Goal: Transaction & Acquisition: Purchase product/service

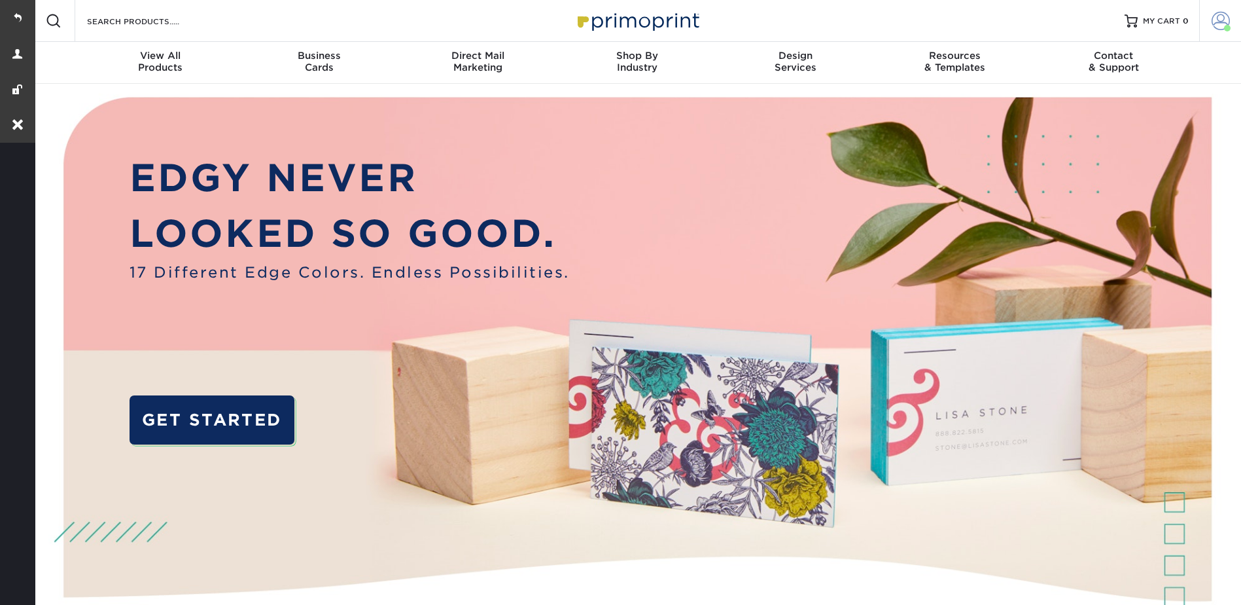
click at [1213, 15] on span at bounding box center [1221, 21] width 18 height 18
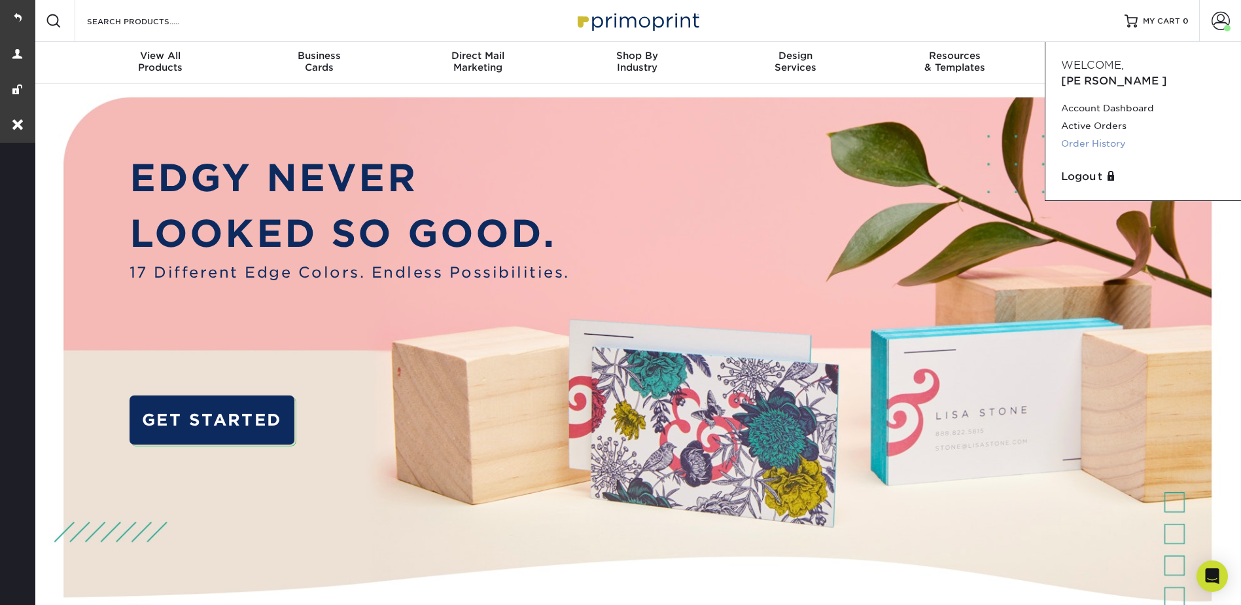
click at [1097, 135] on link "Order History" at bounding box center [1143, 144] width 164 height 18
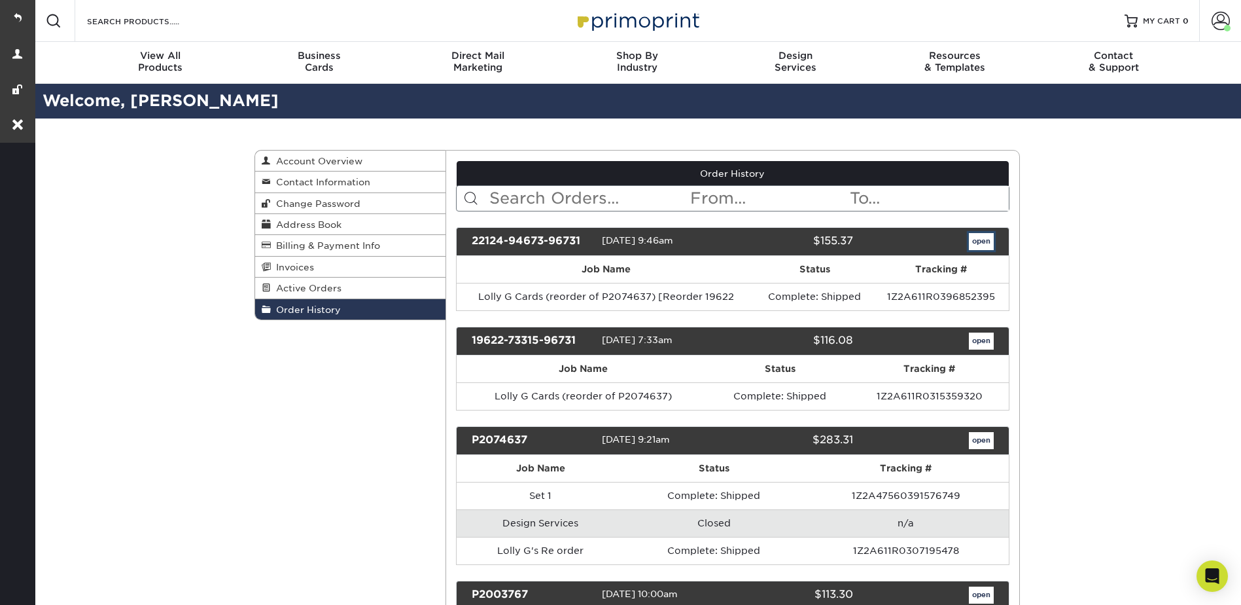
click at [980, 239] on link "open" at bounding box center [981, 241] width 25 height 17
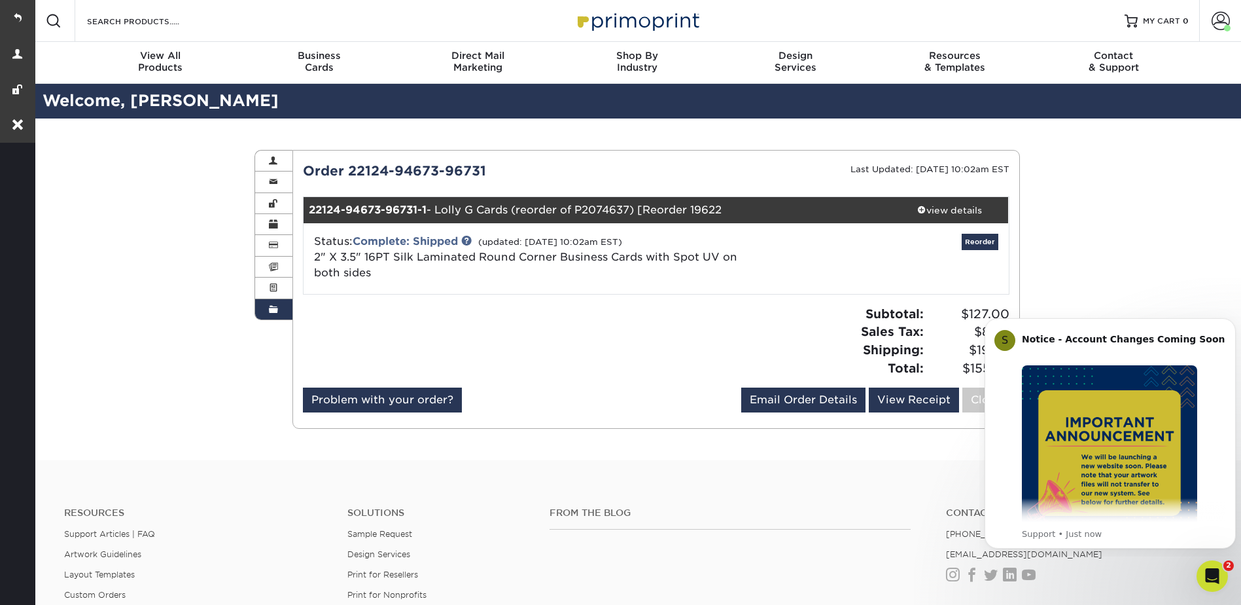
click at [1011, 240] on div "Status: Complete: Shipped (updated: 09/11/2025 10:02am EST) 2" X 3.5" 16PT Silk…" at bounding box center [656, 258] width 725 height 71
click at [976, 243] on div "Attention: This order is currently being worked on by our processing team! Modi…" at bounding box center [656, 289] width 707 height 257
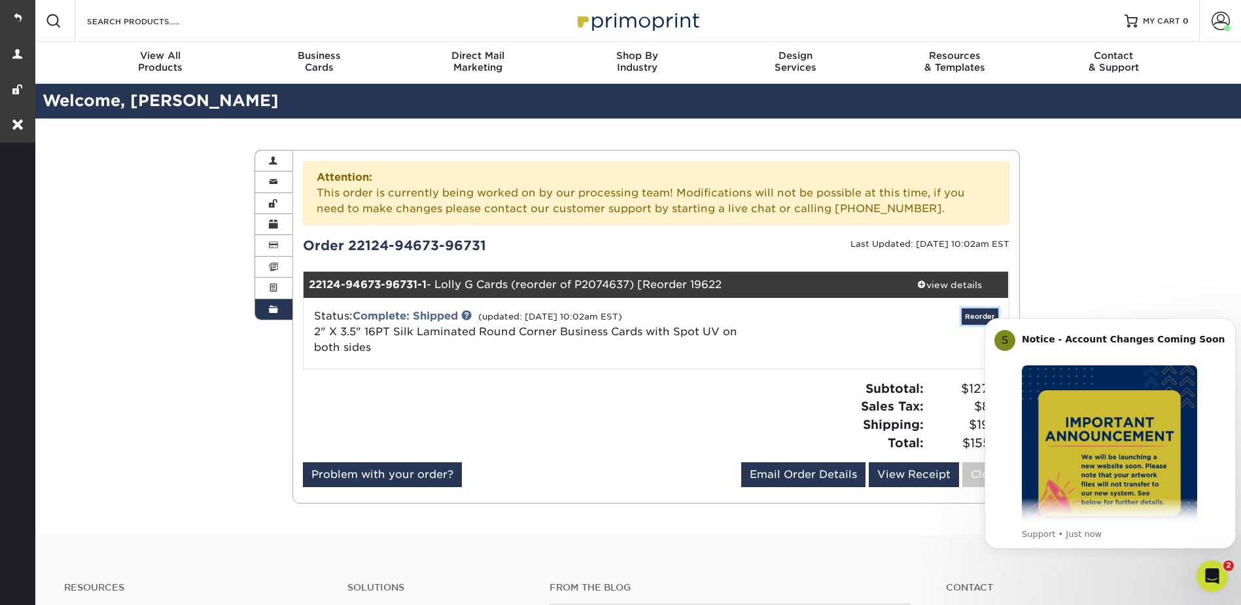
click at [980, 317] on link "Reorder" at bounding box center [980, 316] width 37 height 16
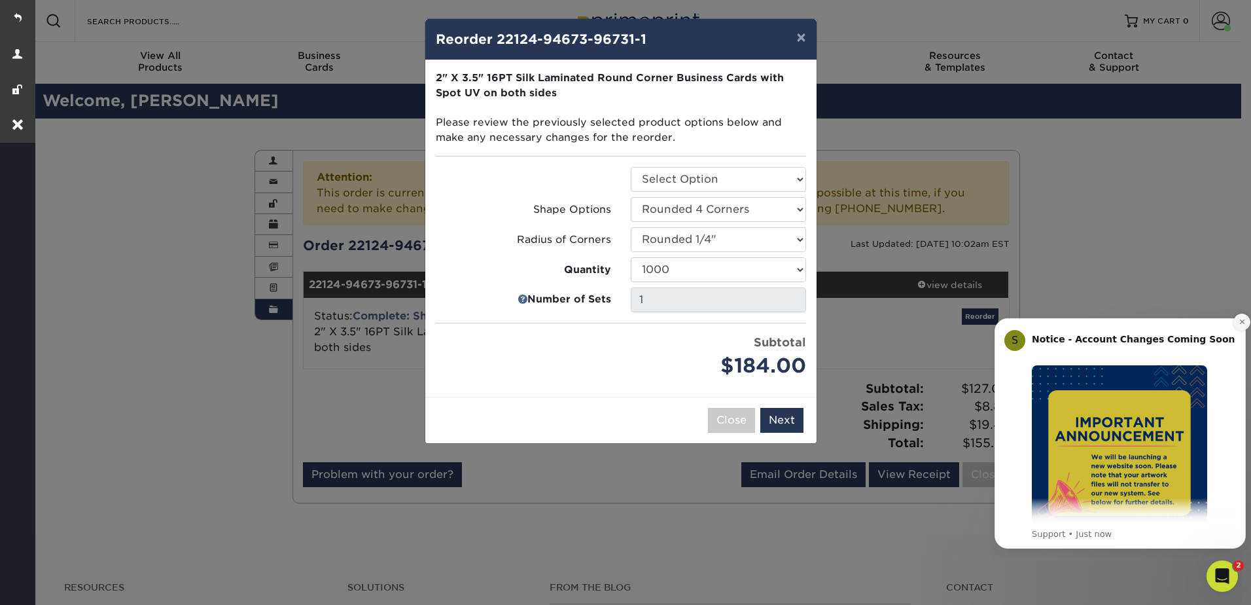
click at [1241, 315] on button "Dismiss notification" at bounding box center [1241, 321] width 17 height 17
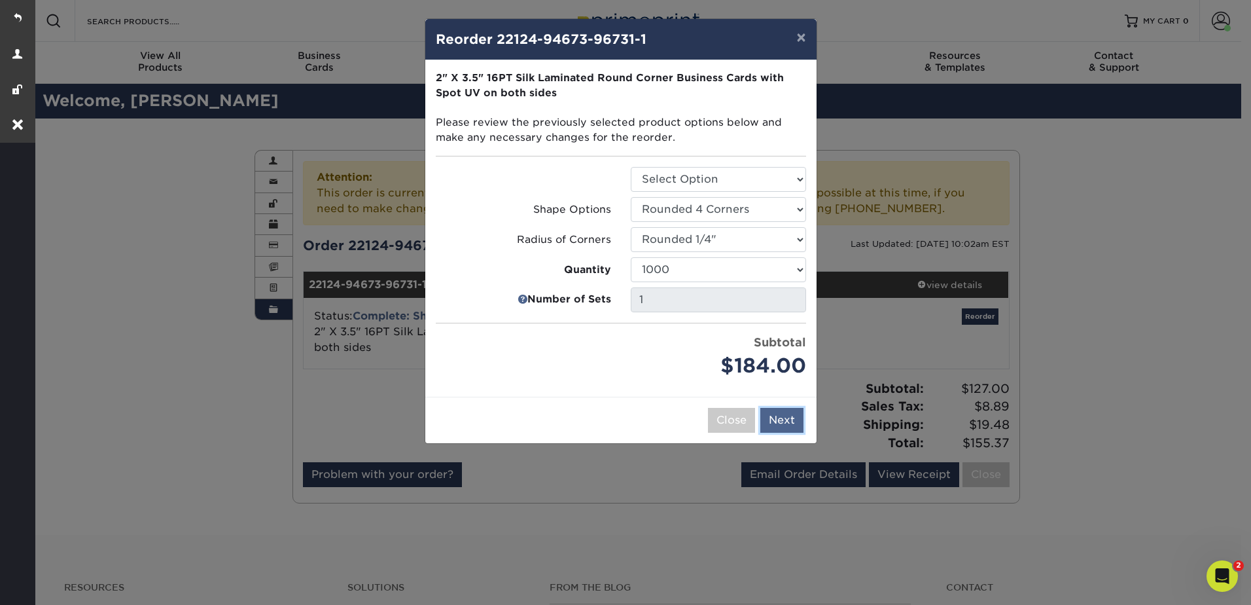
click at [794, 425] on button "Next" at bounding box center [781, 420] width 43 height 25
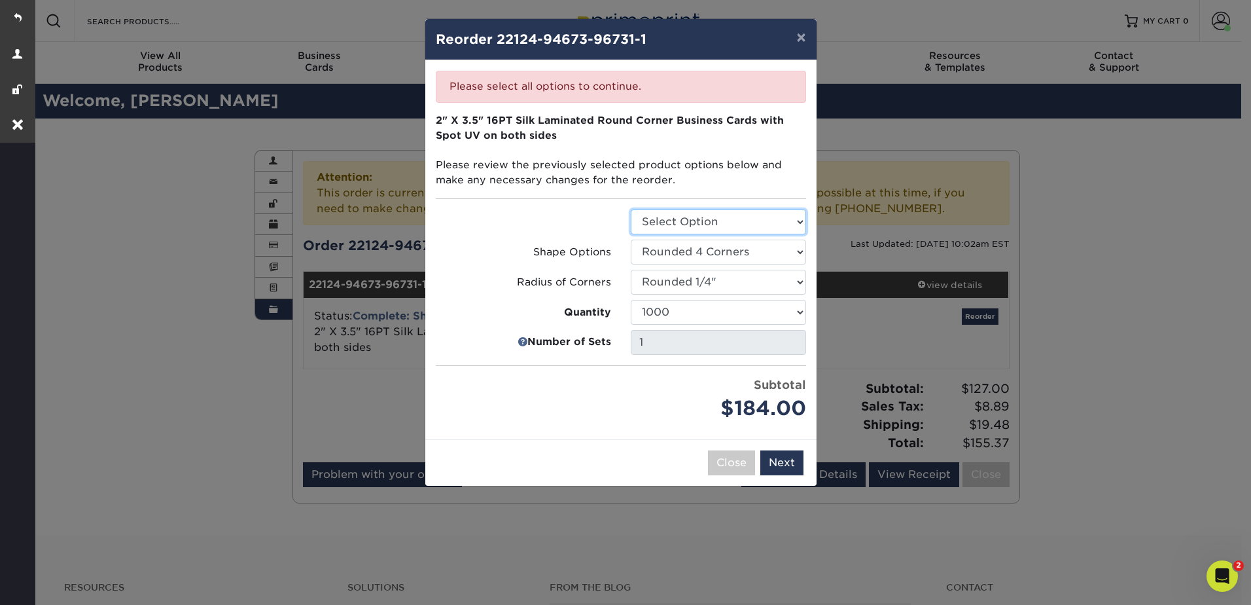
click at [704, 221] on select "Select Option Business Cards" at bounding box center [718, 221] width 175 height 25
select select "3b5148f1-0588-4f88-a218-97bcfdce65c1"
click at [631, 209] on select "Select Option Business Cards" at bounding box center [718, 221] width 175 height 25
click at [689, 306] on select "500 1000 2500 5000 10000" at bounding box center [718, 312] width 175 height 25
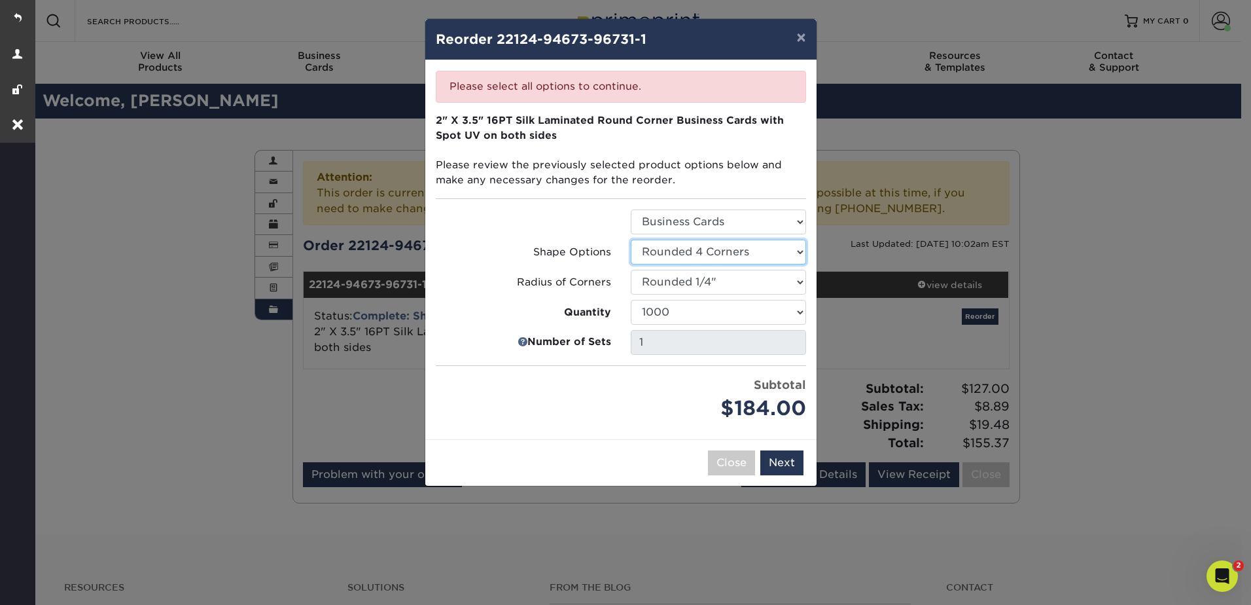
click at [691, 246] on select "Select Option Rounded 2 Corners Rounded 4 Corners" at bounding box center [718, 251] width 175 height 25
select select
click at [631, 239] on select "Select Option Rounded 2 Corners Rounded 4 Corners" at bounding box center [718, 251] width 175 height 25
click at [711, 283] on select "Select Option Rounded 1/8" Rounded 1/4"" at bounding box center [718, 282] width 175 height 25
select select
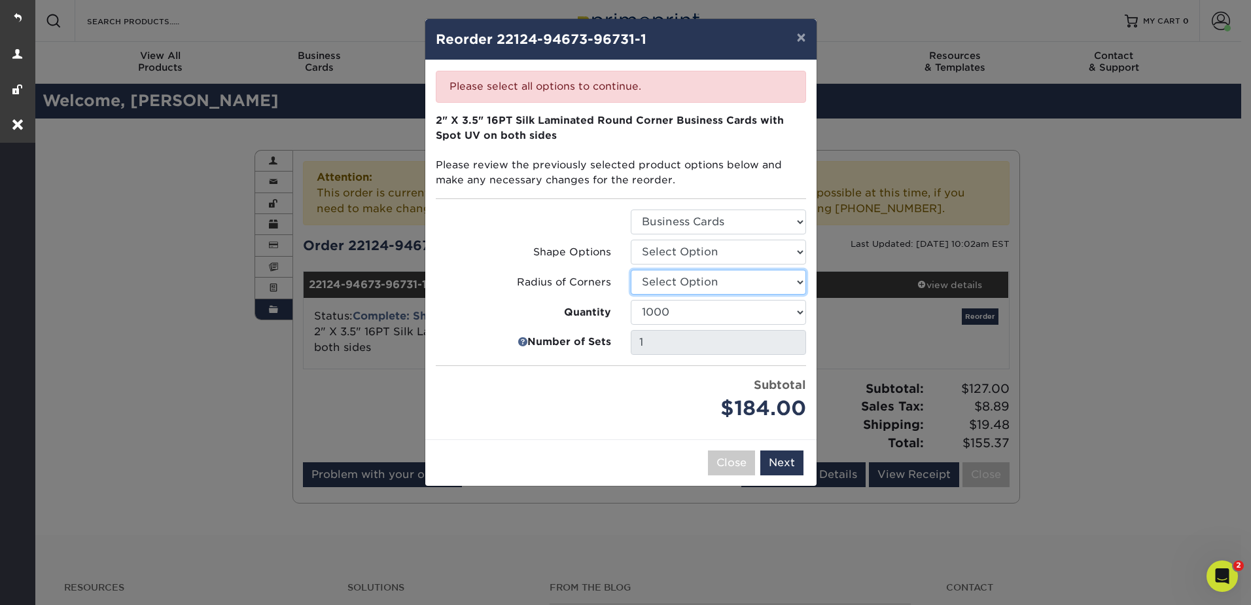
click at [631, 270] on select "Select Option Rounded 1/8" Rounded 1/4"" at bounding box center [718, 282] width 175 height 25
click at [720, 238] on ul "Select Option Business Cards Shape Options Select Option Rounded 2 Corners Quan…" at bounding box center [621, 316] width 370 height 214
click at [722, 224] on select "Select Option Business Cards" at bounding box center [718, 221] width 175 height 25
click at [741, 456] on button "Close" at bounding box center [731, 462] width 47 height 25
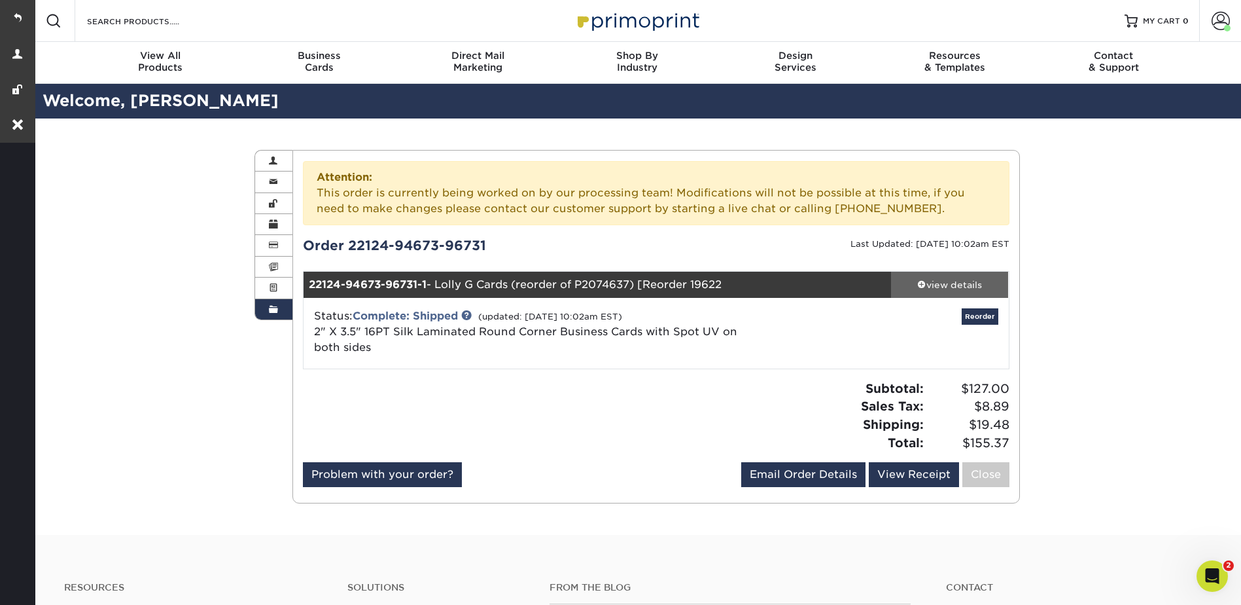
click at [955, 288] on div "view details" at bounding box center [950, 284] width 118 height 13
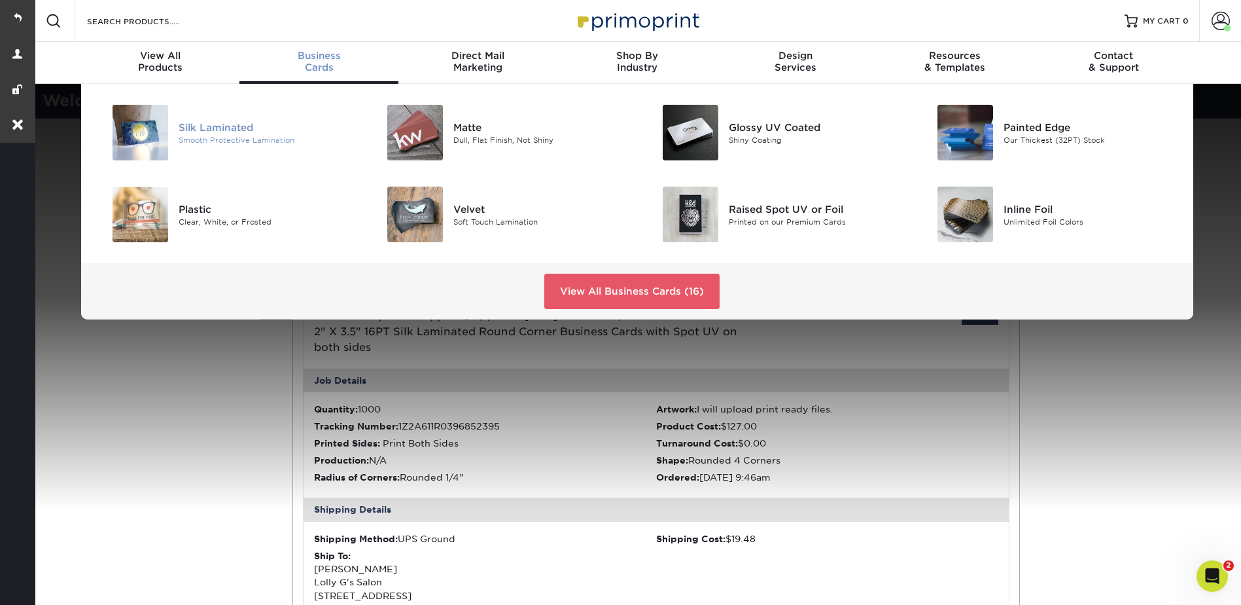
click at [213, 124] on div "Silk Laminated" at bounding box center [265, 127] width 173 height 14
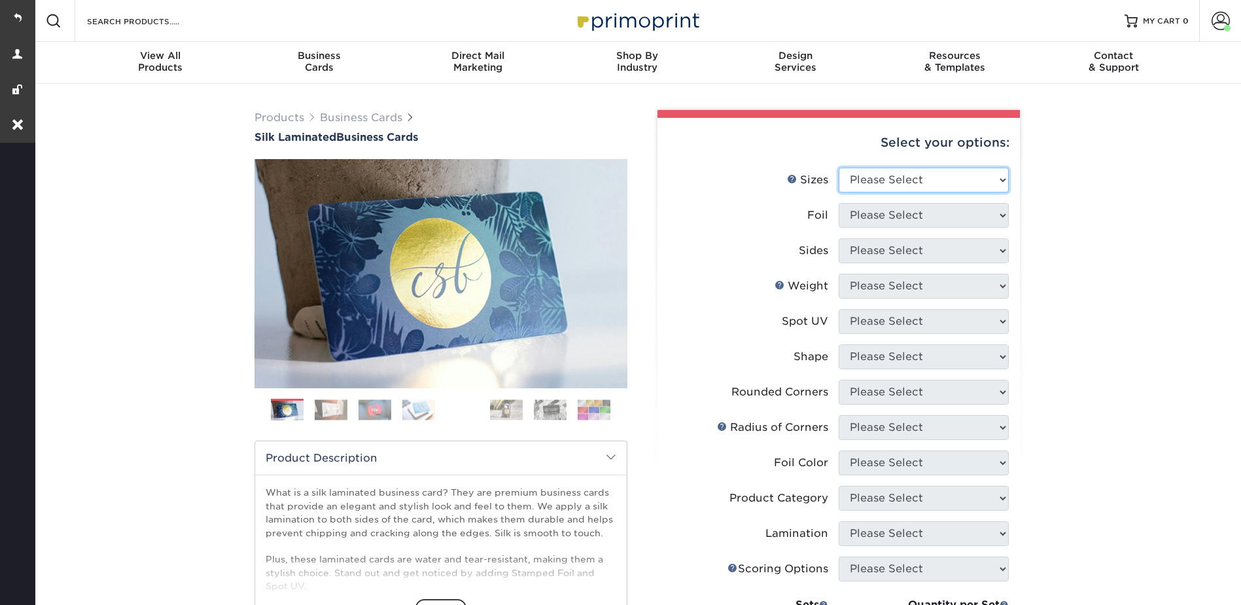
click at [913, 174] on select "Please Select 1.5" x 3.5" - Mini 1.75" x 3.5" - Mini 2" x 2" - Square 2" x 3" -…" at bounding box center [924, 180] width 170 height 25
select select "2.00x3.50"
click at [839, 168] on select "Please Select 1.5" x 3.5" - Mini 1.75" x 3.5" - Mini 2" x 2" - Square 2" x 3" -…" at bounding box center [924, 180] width 170 height 25
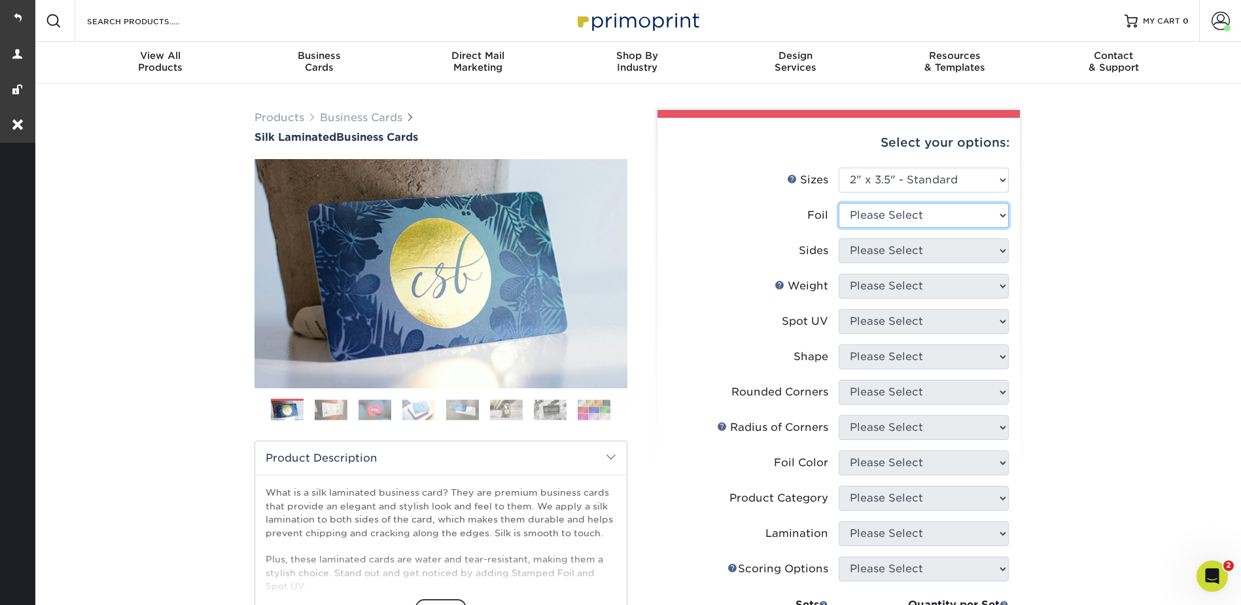
drag, startPoint x: 877, startPoint y: 209, endPoint x: 877, endPoint y: 219, distance: 9.8
click at [877, 209] on select "Please Select Yes No" at bounding box center [924, 215] width 170 height 25
select select "0"
click at [839, 203] on select "Please Select Yes No" at bounding box center [924, 215] width 170 height 25
click at [871, 253] on select "Please Select Print Both Sides Print Front Only" at bounding box center [924, 250] width 170 height 25
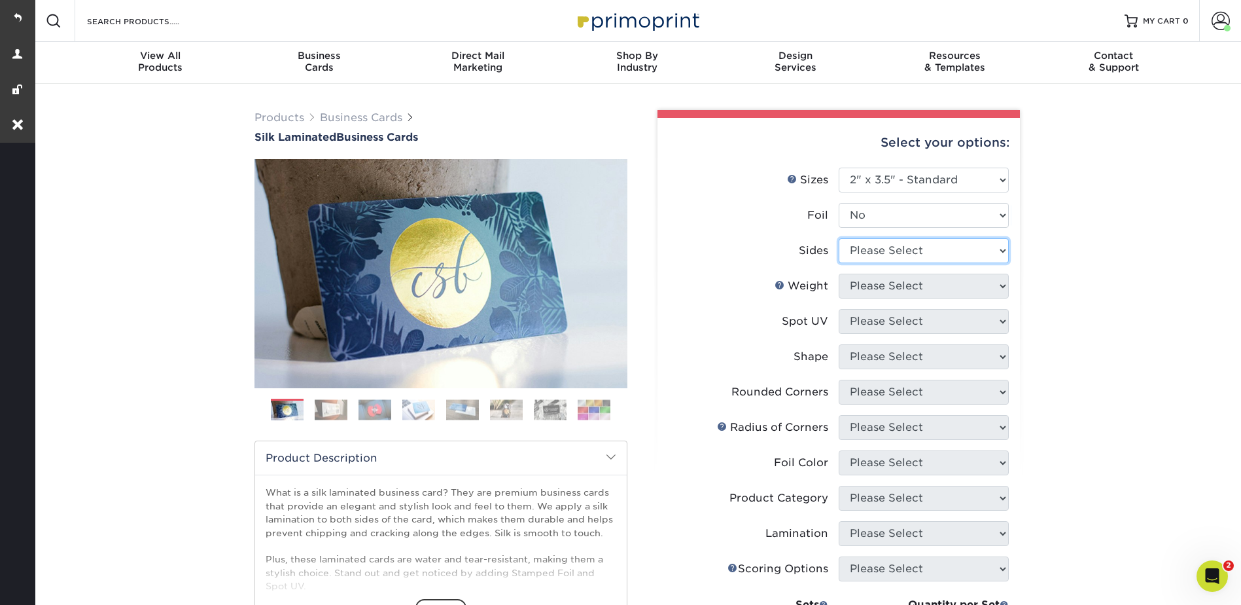
select select "13abbda7-1d64-4f25-8bb2-c179b224825d"
click at [839, 238] on select "Please Select Print Both Sides Print Front Only" at bounding box center [924, 250] width 170 height 25
drag, startPoint x: 872, startPoint y: 287, endPoint x: 874, endPoint y: 300, distance: 13.2
click at [872, 287] on select "Please Select 16PT" at bounding box center [924, 286] width 170 height 25
select select "16PT"
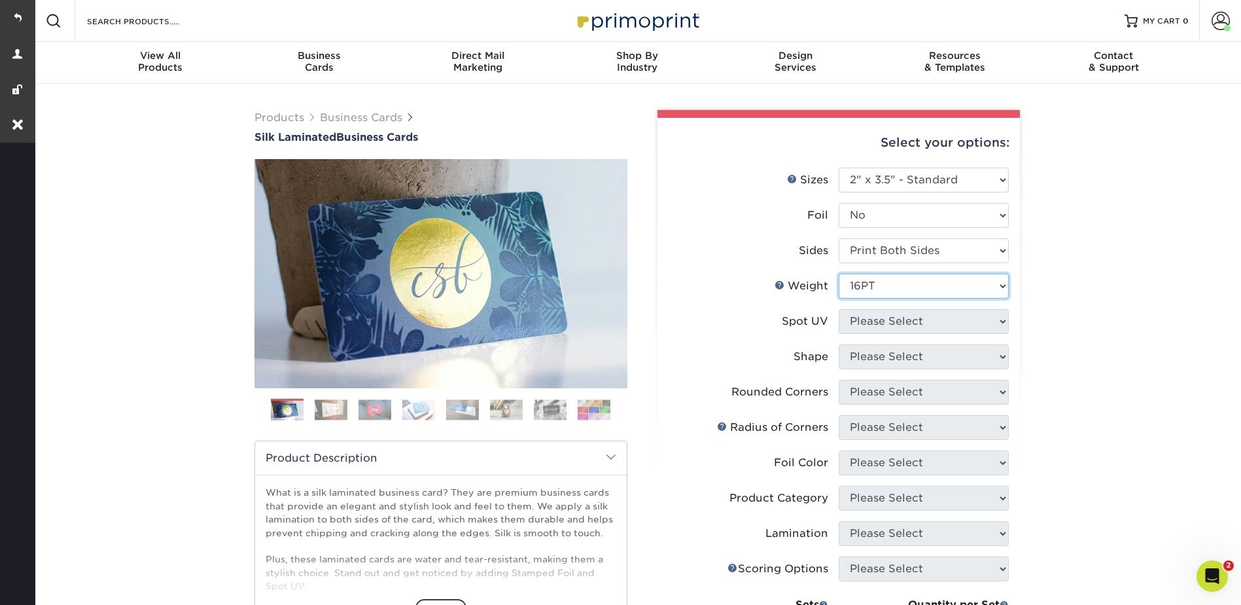
click at [839, 274] on select "Please Select 16PT" at bounding box center [924, 286] width 170 height 25
click at [894, 318] on select "Please Select No Spot UV Front and Back (Both Sides) Front Only Back Only" at bounding box center [924, 321] width 170 height 25
select select "0"
click at [839, 309] on select "Please Select No Spot UV Front and Back (Both Sides) Front Only Back Only" at bounding box center [924, 321] width 170 height 25
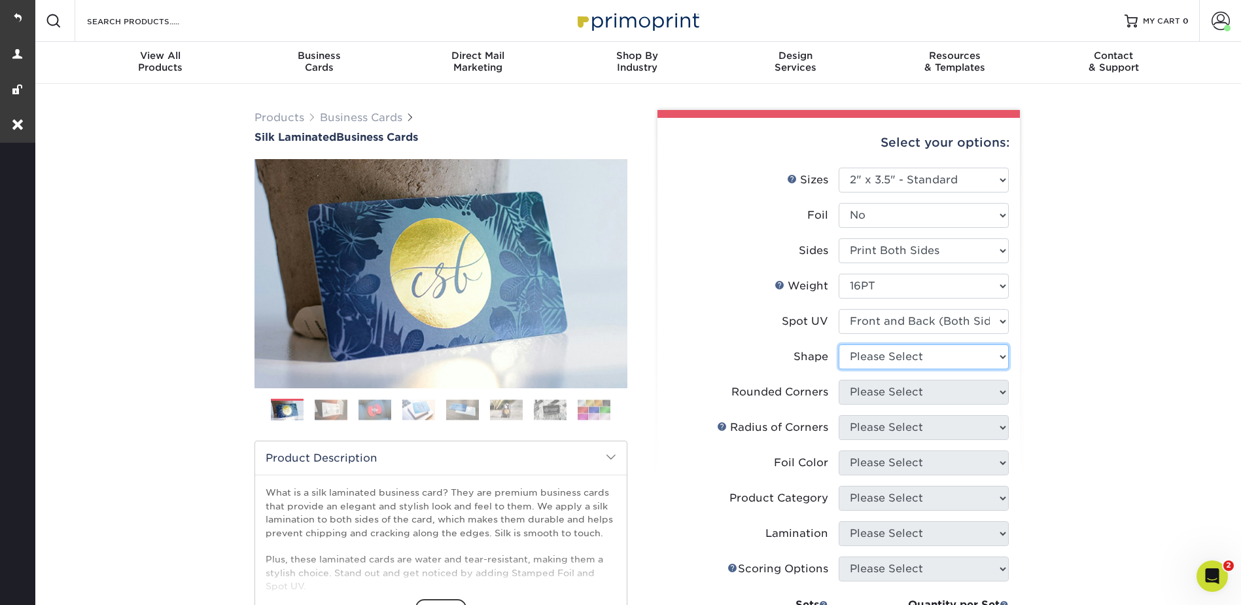
drag, startPoint x: 874, startPoint y: 351, endPoint x: 874, endPoint y: 363, distance: 11.8
click at [874, 351] on select "Please Select Standard" at bounding box center [924, 356] width 170 height 25
select select "standard"
click at [839, 344] on select "Please Select Standard" at bounding box center [924, 356] width 170 height 25
click at [876, 395] on select "Please Select Yes - Round 2 Corners Yes - Round 4 Corners No" at bounding box center [924, 392] width 170 height 25
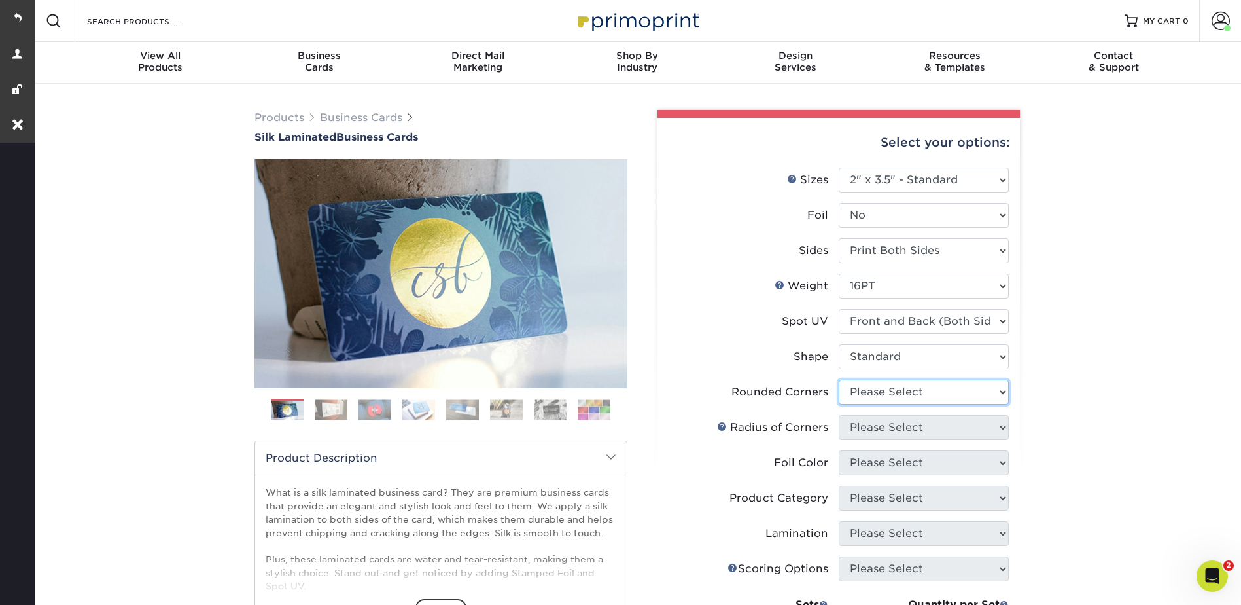
select select "0"
click at [839, 380] on select "Please Select Yes - Round 2 Corners Yes - Round 4 Corners No" at bounding box center [924, 392] width 170 height 25
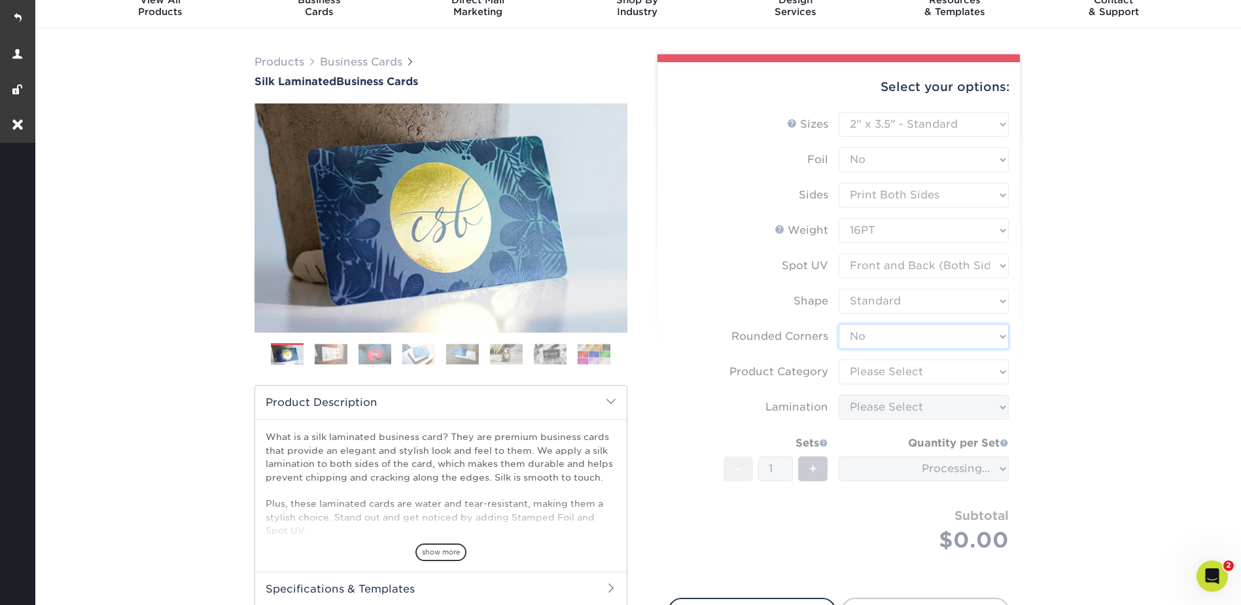
scroll to position [131, 0]
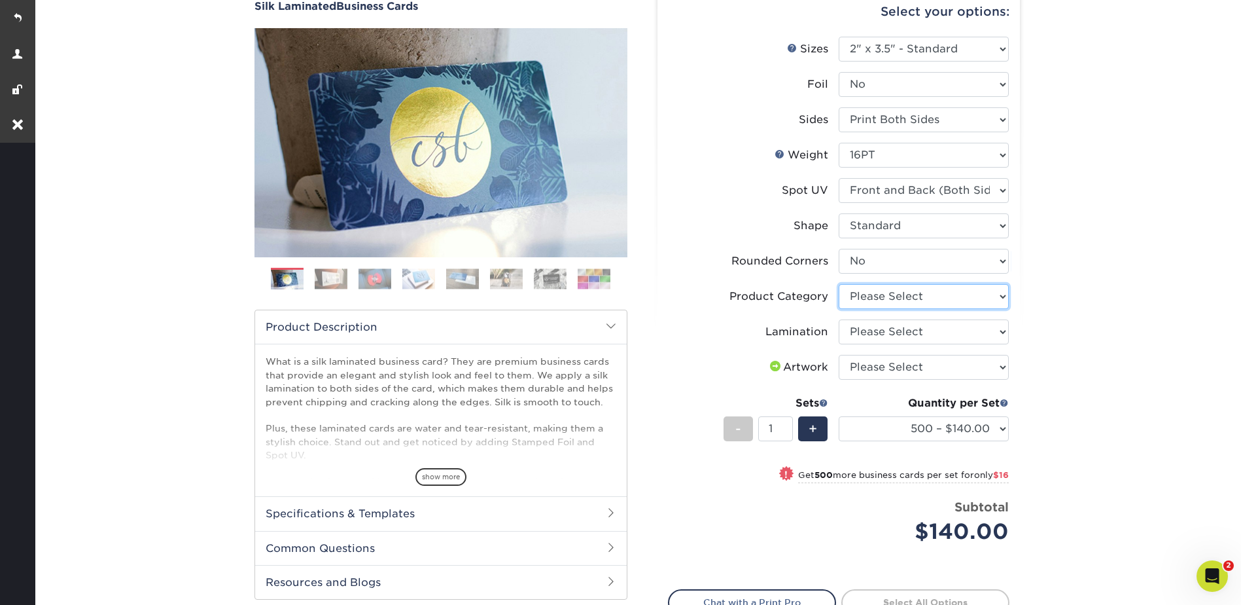
drag, startPoint x: 884, startPoint y: 295, endPoint x: 883, endPoint y: 302, distance: 6.6
click at [884, 295] on select "Please Select Business Cards" at bounding box center [924, 296] width 170 height 25
select select "3b5148f1-0588-4f88-a218-97bcfdce65c1"
click at [839, 284] on select "Please Select Business Cards" at bounding box center [924, 296] width 170 height 25
click at [866, 328] on select "Please Select Silk" at bounding box center [924, 331] width 170 height 25
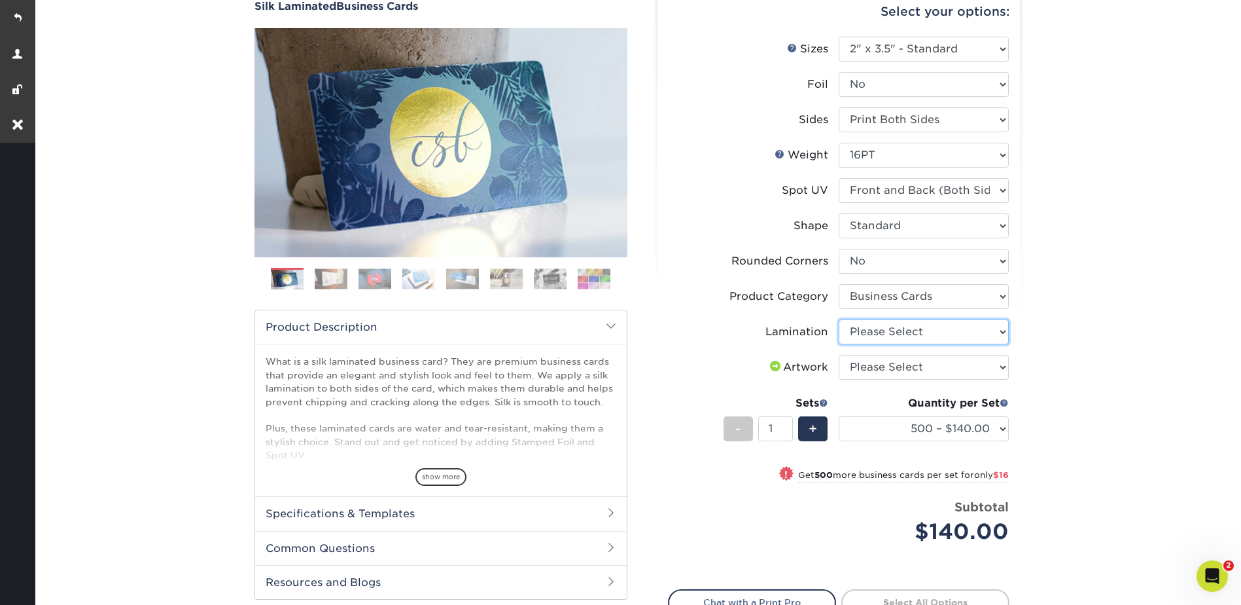
select select "ccacb42f-45f7-42d3-bbd3-7c8421cf37f0"
click at [839, 319] on select "Please Select Silk" at bounding box center [924, 331] width 170 height 25
click at [870, 362] on select "Please Select I will upload files I need a design - $100" at bounding box center [924, 367] width 170 height 25
select select "upload"
click at [839, 355] on select "Please Select I will upload files I need a design - $100" at bounding box center [924, 367] width 170 height 25
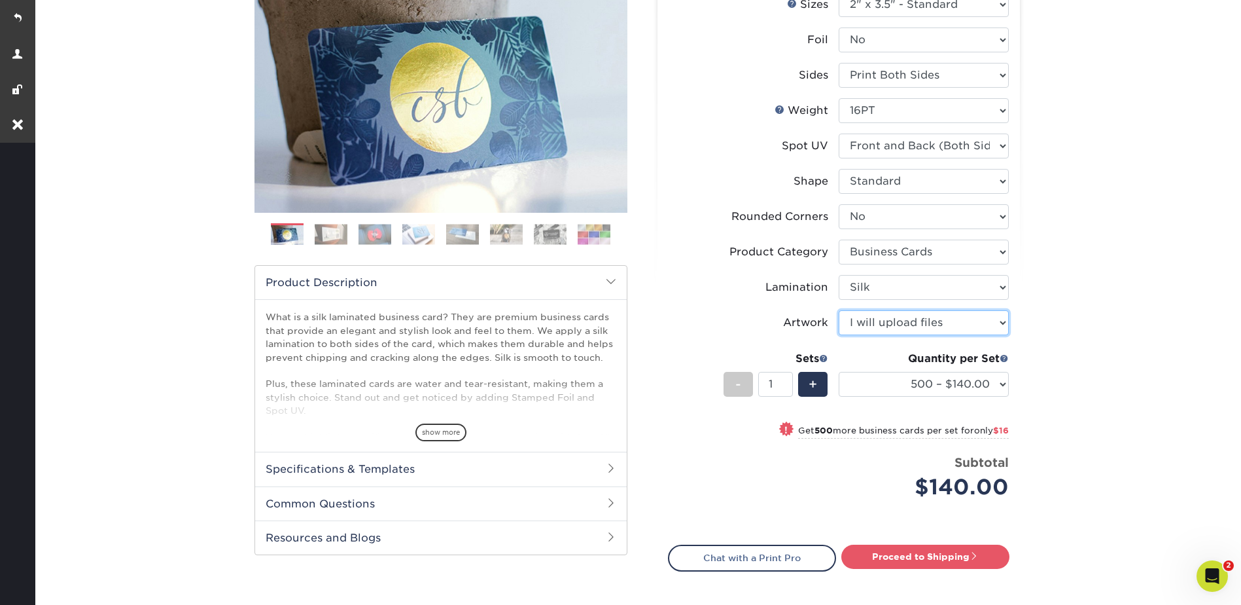
scroll to position [196, 0]
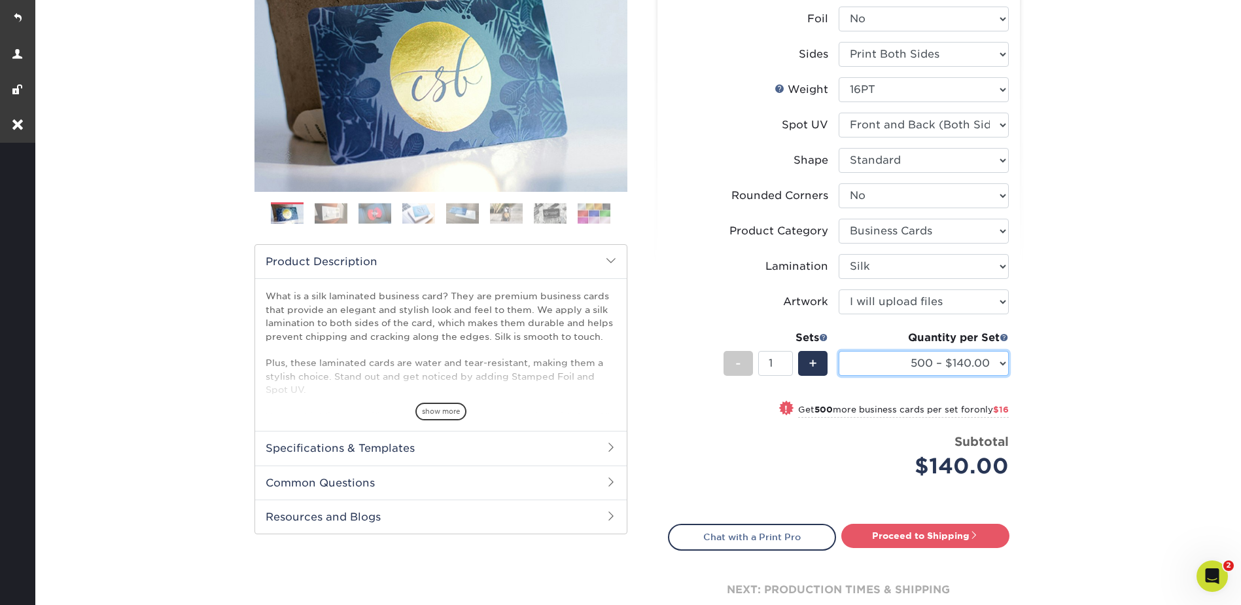
click at [930, 368] on select "500 – $140.00 1000 – $156.00 2500 – $383.00 5000 – $642.00 10000 – $1156.00" at bounding box center [924, 363] width 170 height 25
click at [930, 378] on div "Quantity per Set 500 – $140.00 1000 – $156.00 2500 – $383.00 5000 – $642.00 100…" at bounding box center [924, 360] width 170 height 61
click at [928, 366] on select "500 – $140.00 1000 – $156.00 2500 – $383.00 5000 – $642.00 10000 – $1156.00" at bounding box center [924, 363] width 170 height 25
select select "1000 – $156.00"
click at [839, 351] on select "500 – $140.00 1000 – $156.00 2500 – $383.00 5000 – $642.00 10000 – $1156.00" at bounding box center [924, 363] width 170 height 25
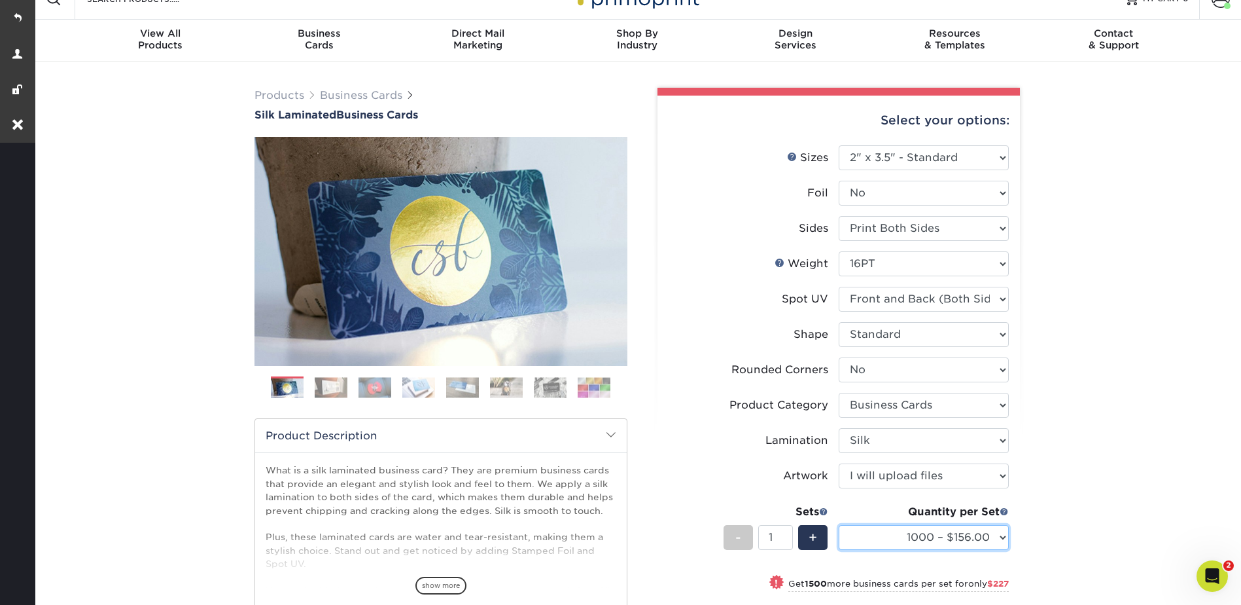
scroll to position [0, 0]
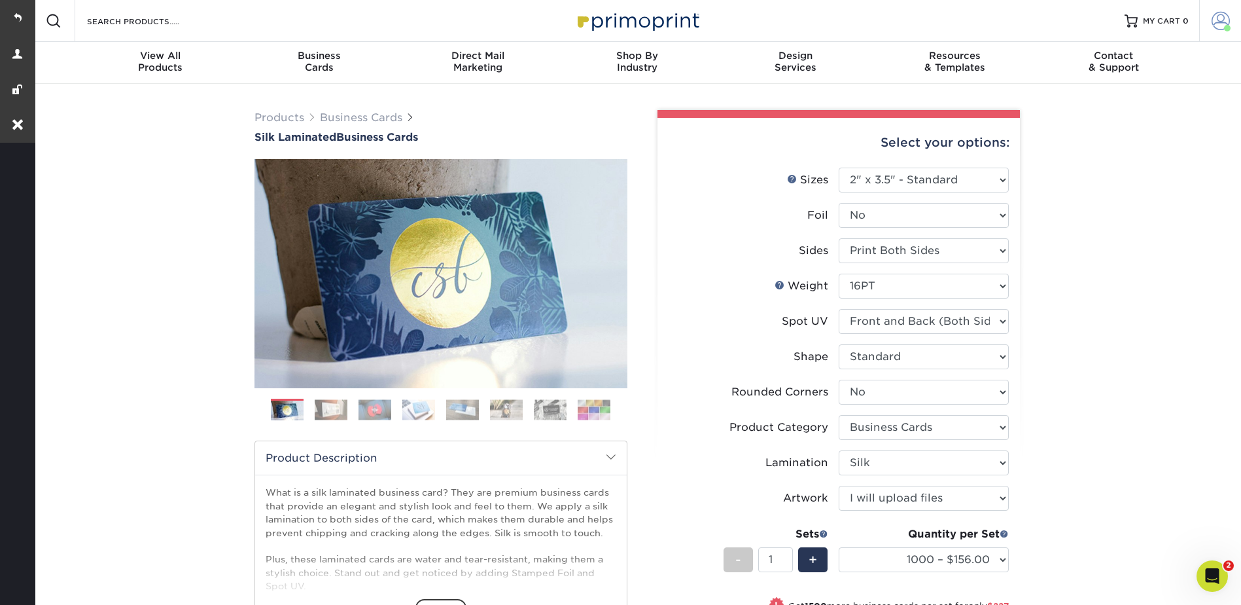
click at [1214, 14] on span at bounding box center [1221, 21] width 18 height 18
click at [1102, 135] on link "Order History" at bounding box center [1143, 144] width 164 height 18
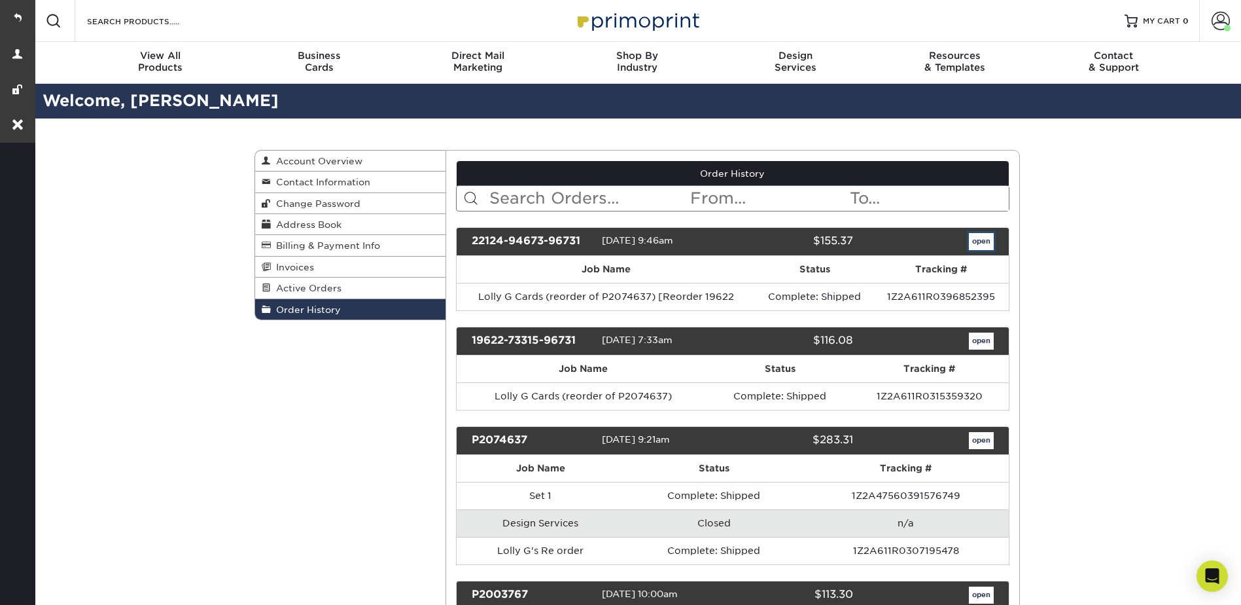
click at [980, 241] on link "open" at bounding box center [981, 241] width 25 height 17
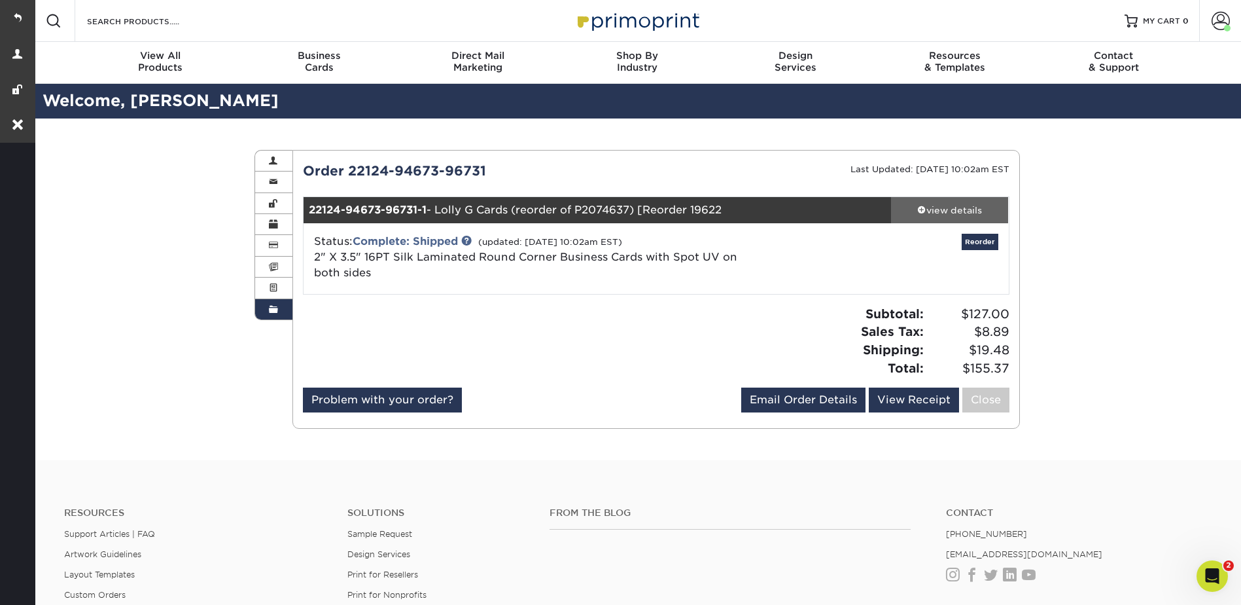
click at [947, 206] on div "view details" at bounding box center [950, 210] width 118 height 13
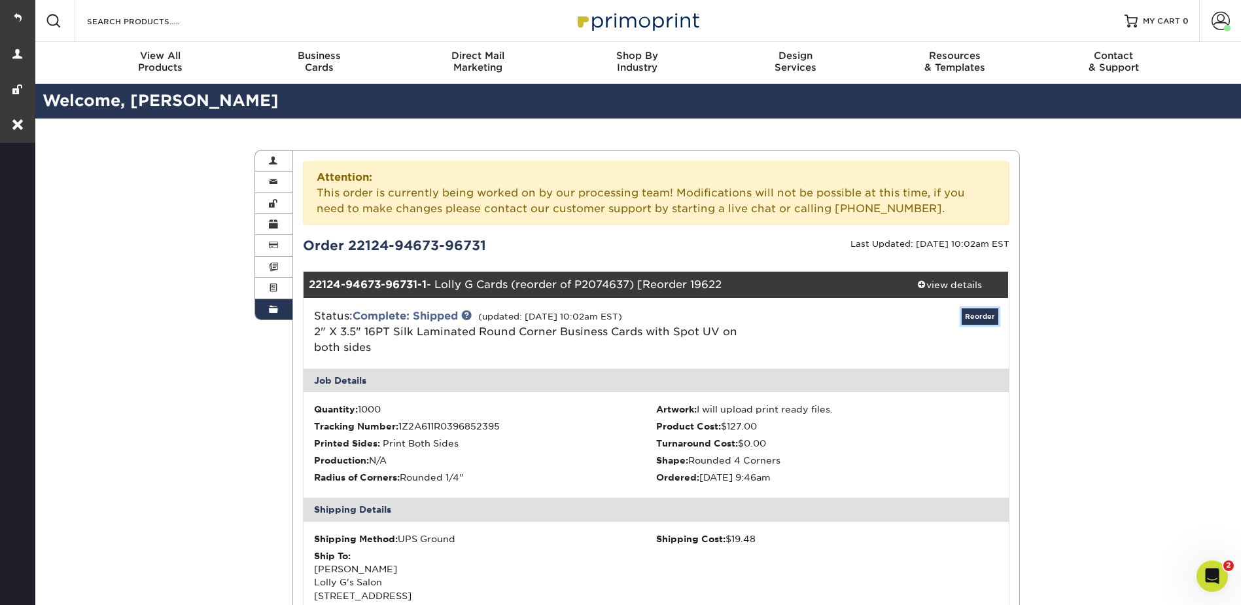
click at [974, 314] on link "Reorder" at bounding box center [980, 316] width 37 height 16
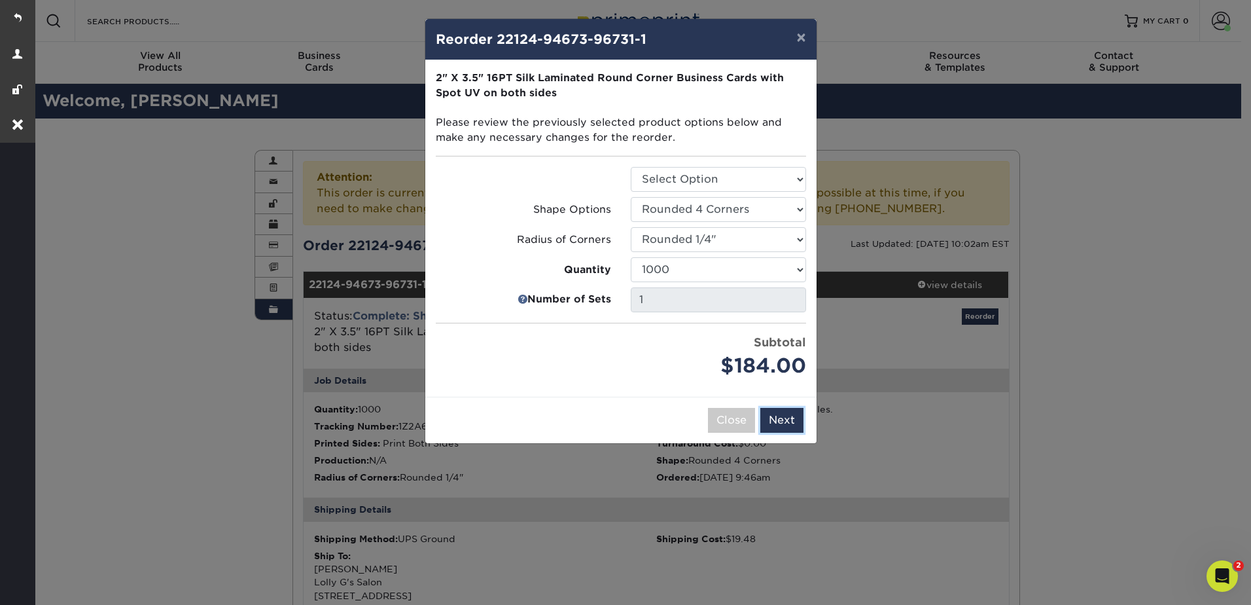
click at [796, 417] on button "Next" at bounding box center [781, 420] width 43 height 25
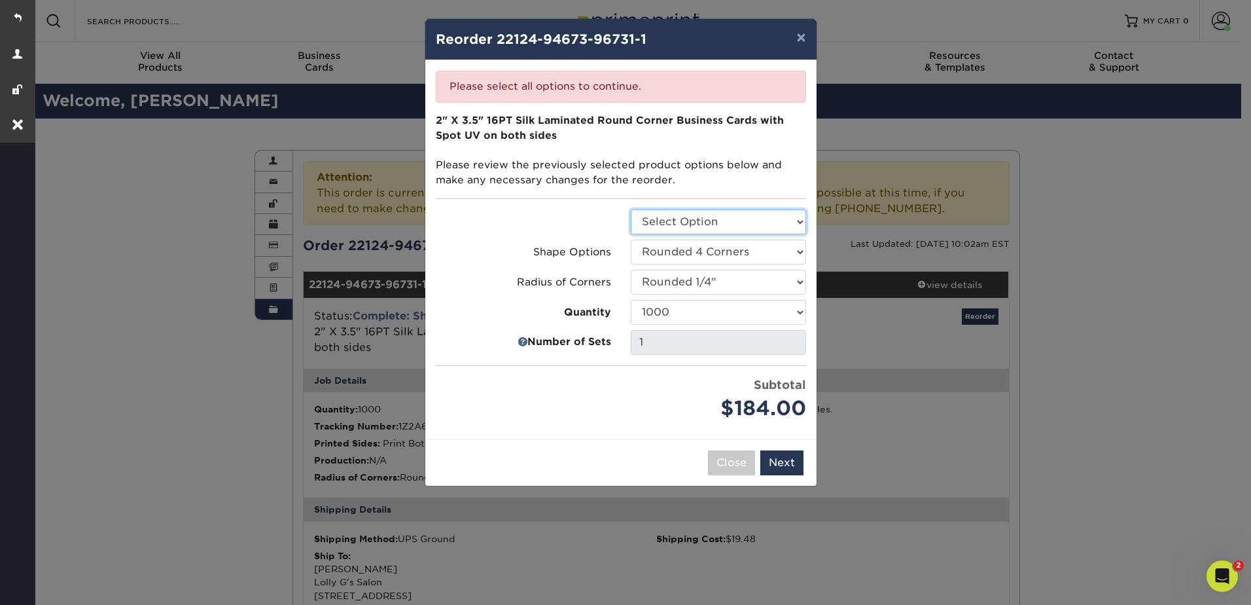
click at [680, 222] on select "Select Option Business Cards" at bounding box center [718, 221] width 175 height 25
select select "3b5148f1-0588-4f88-a218-97bcfdce65c1"
click at [631, 209] on select "Select Option Business Cards" at bounding box center [718, 221] width 175 height 25
click at [784, 452] on button "Next" at bounding box center [781, 462] width 43 height 25
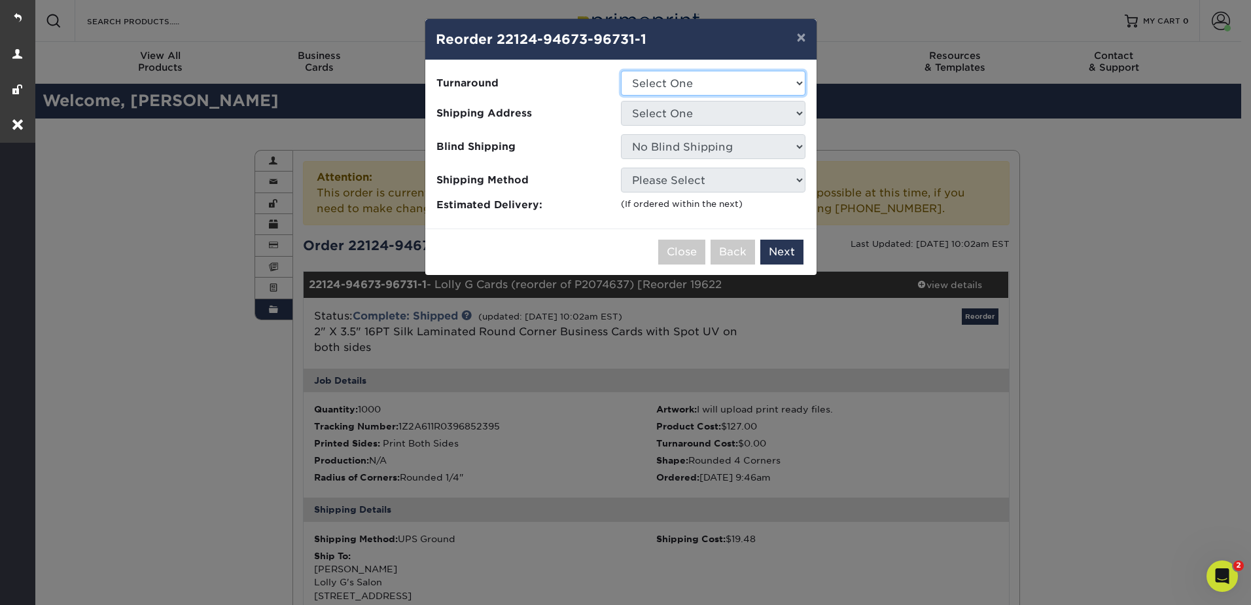
click at [660, 80] on select "Select One 2-4 Business Days" at bounding box center [713, 83] width 185 height 25
select select "eac151dc-5db9-4b99-b896-4e2ac55ddf4a"
click at [621, 71] on select "Select One 2-4 Business Days" at bounding box center [713, 83] width 185 height 25
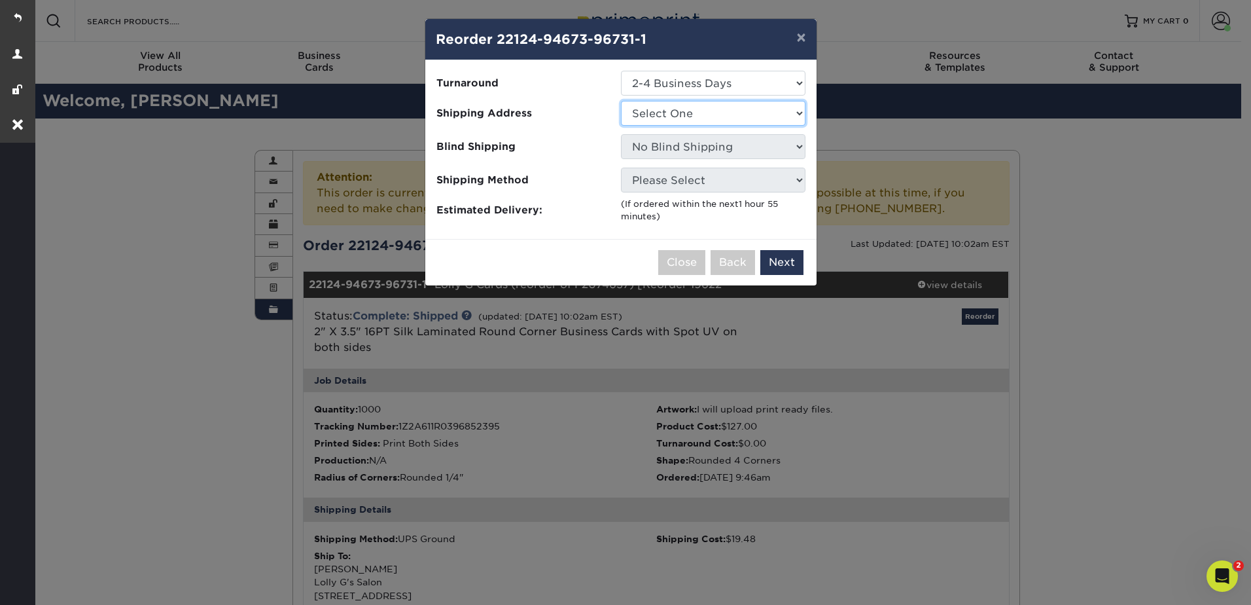
drag, startPoint x: 664, startPoint y: 109, endPoint x: 664, endPoint y: 122, distance: 13.1
click at [664, 109] on select "Select One Owner" at bounding box center [713, 113] width 185 height 25
select select "17466"
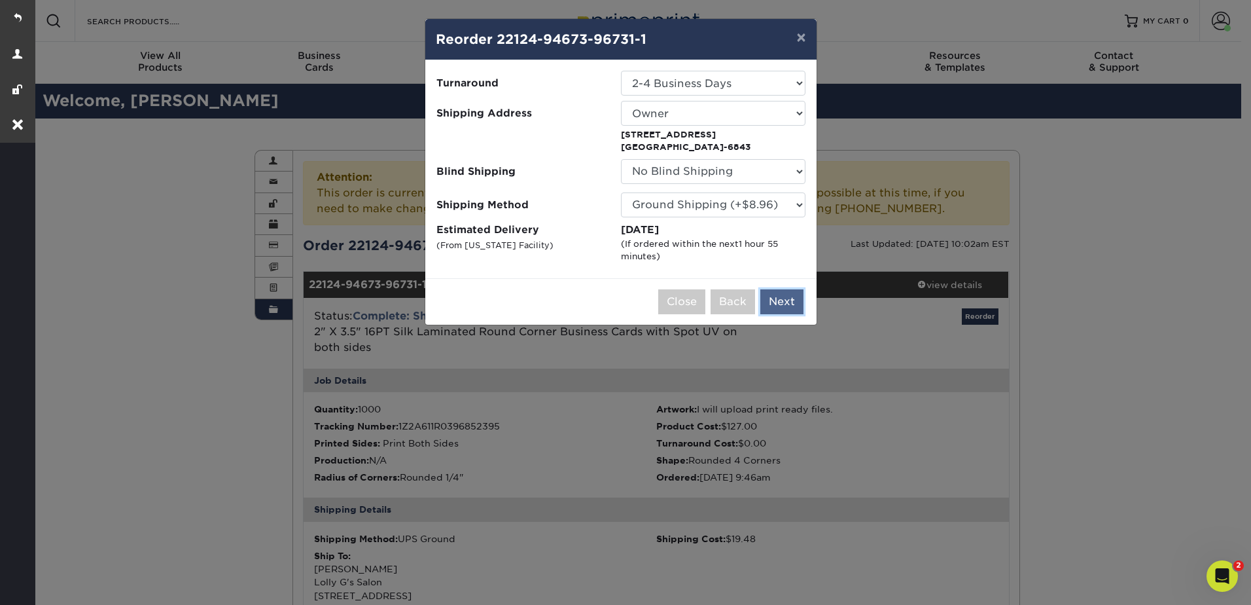
click at [783, 301] on button "Next" at bounding box center [781, 301] width 43 height 25
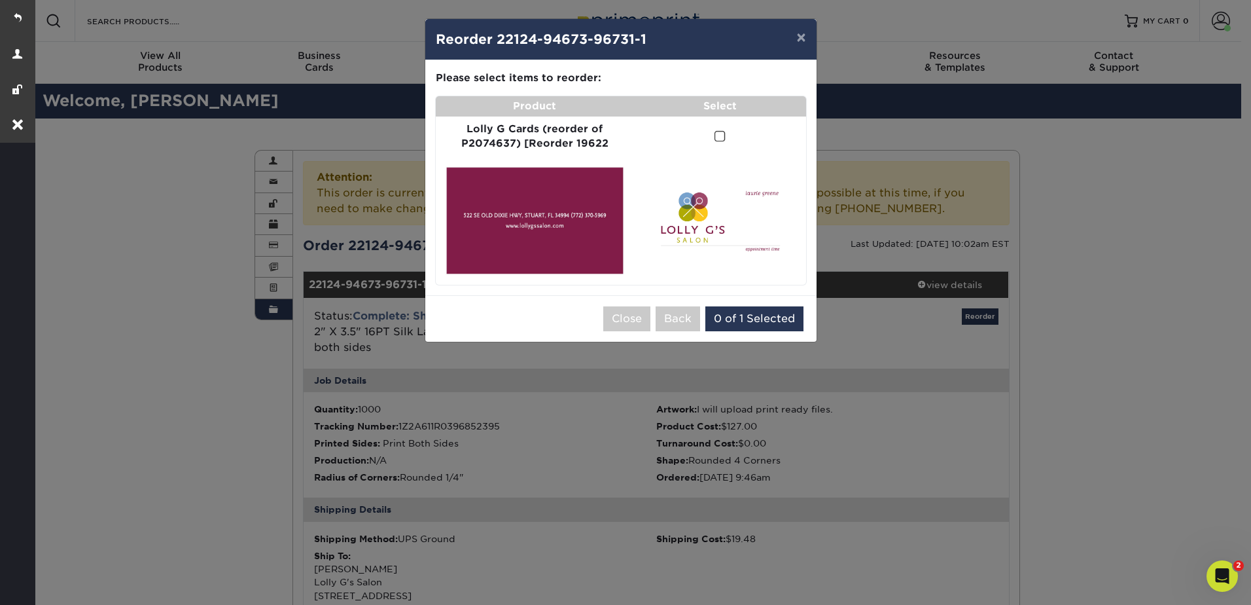
click at [720, 137] on span at bounding box center [720, 136] width 11 height 12
click at [0, 0] on input "checkbox" at bounding box center [0, 0] width 0 height 0
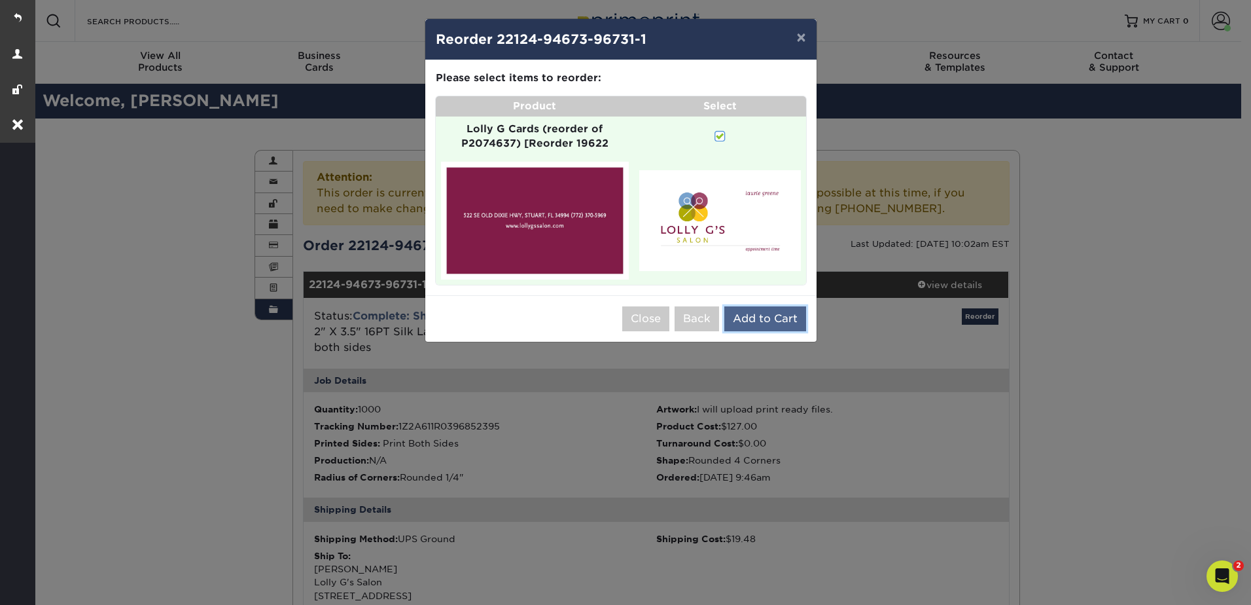
click at [757, 321] on button "Add to Cart" at bounding box center [765, 318] width 82 height 25
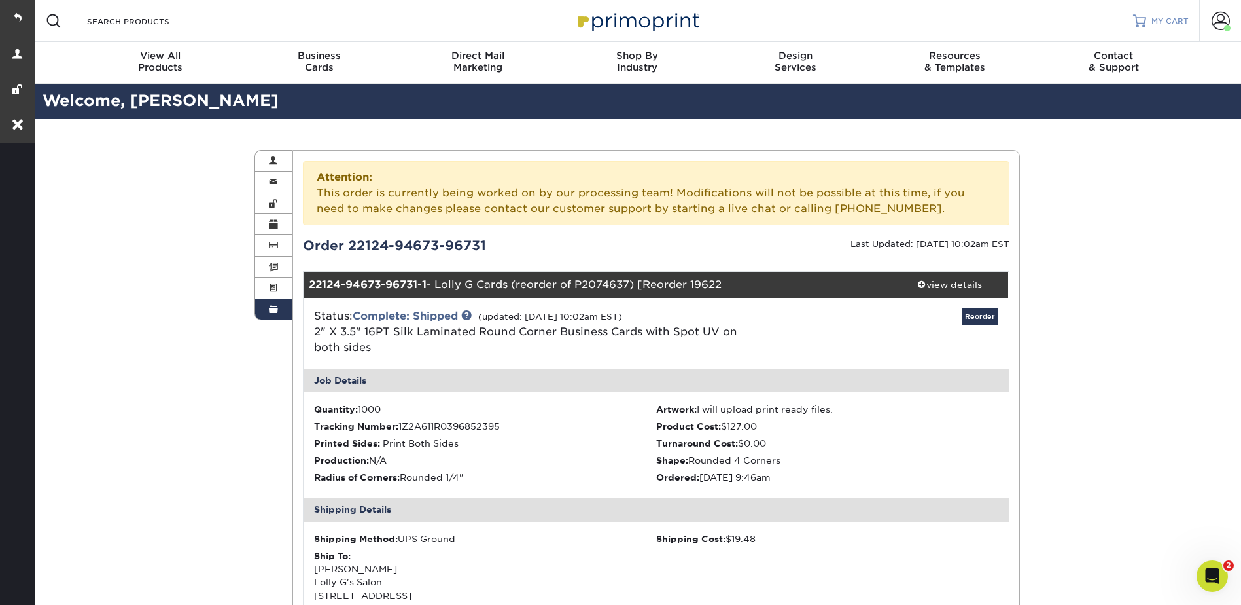
click at [1161, 18] on span "MY CART" at bounding box center [1170, 21] width 37 height 11
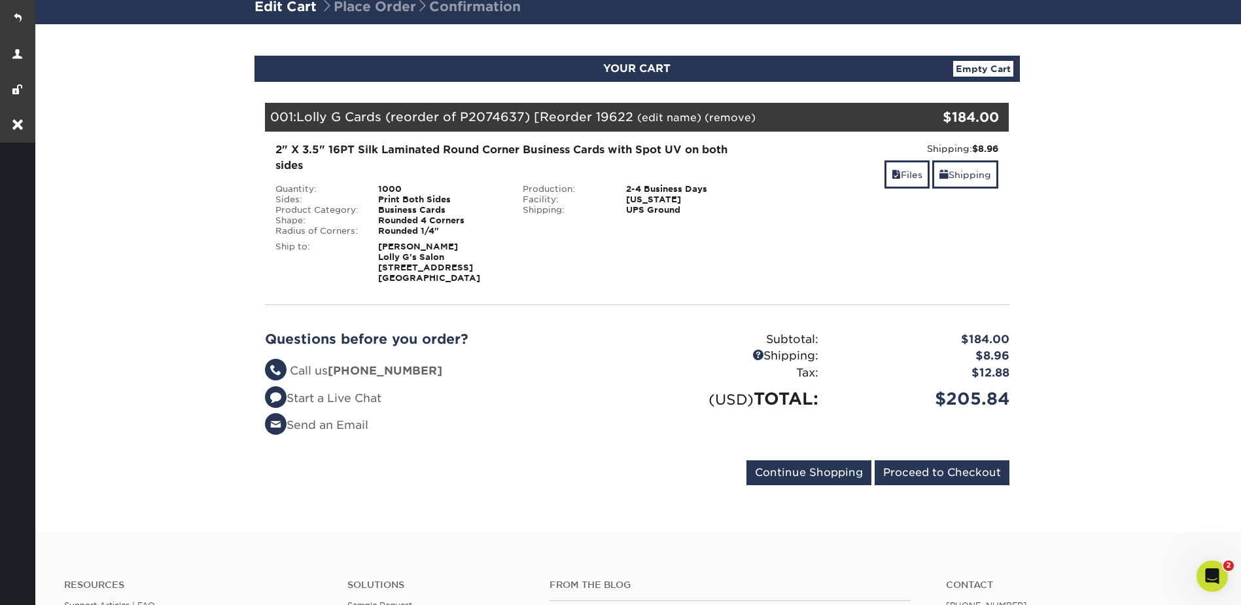
scroll to position [196, 0]
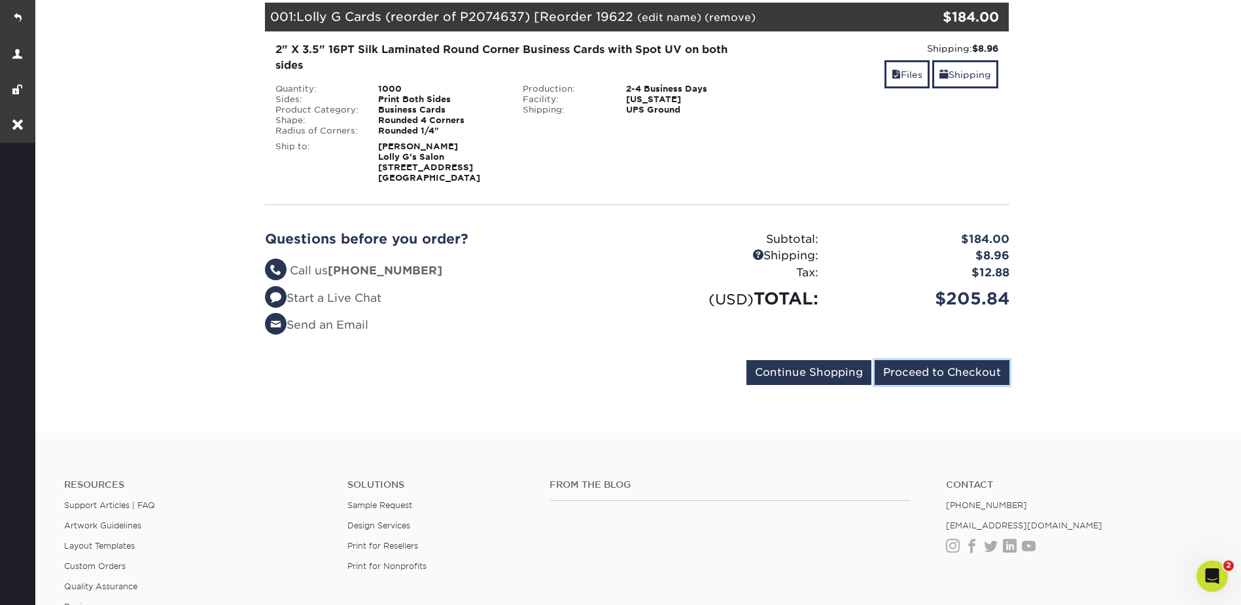
click at [936, 370] on input "Proceed to Checkout" at bounding box center [942, 372] width 135 height 25
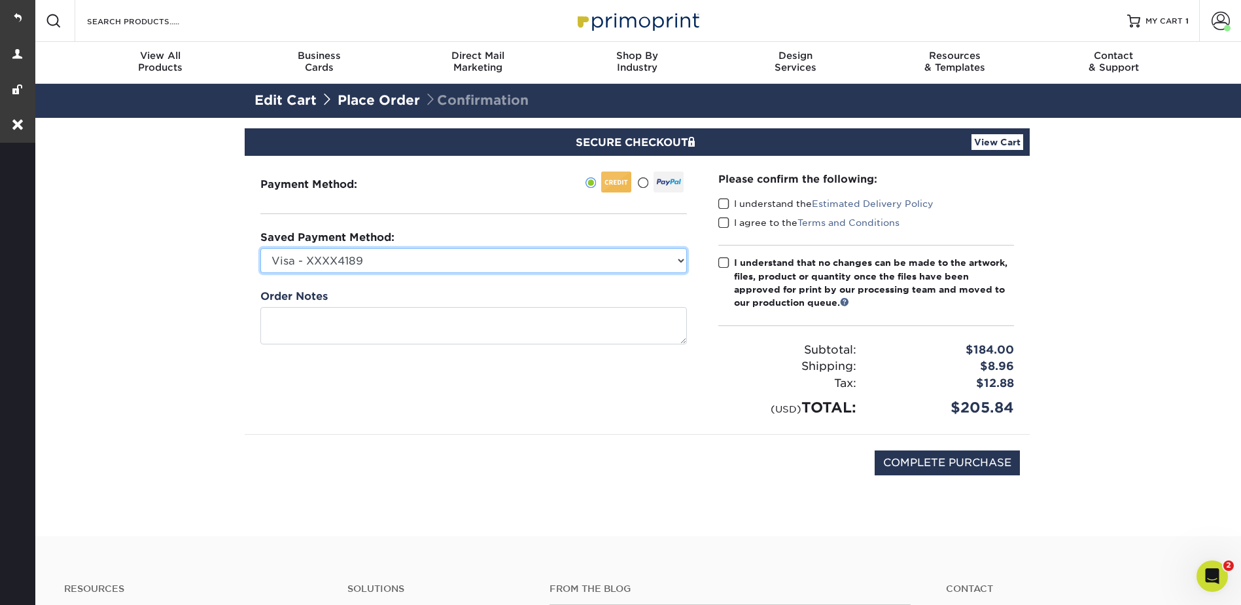
click at [389, 260] on select "Visa - XXXX4189 New Credit Card" at bounding box center [473, 260] width 427 height 25
select select
click at [260, 248] on select "Visa - XXXX4189 New Credit Card" at bounding box center [473, 260] width 427 height 25
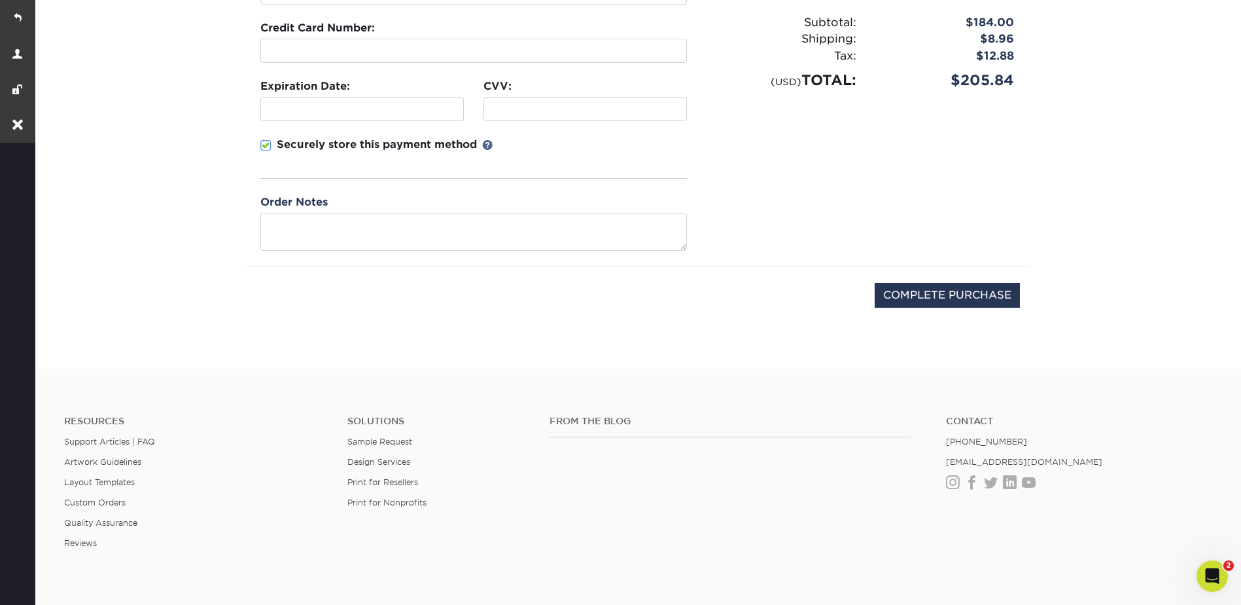
scroll to position [131, 0]
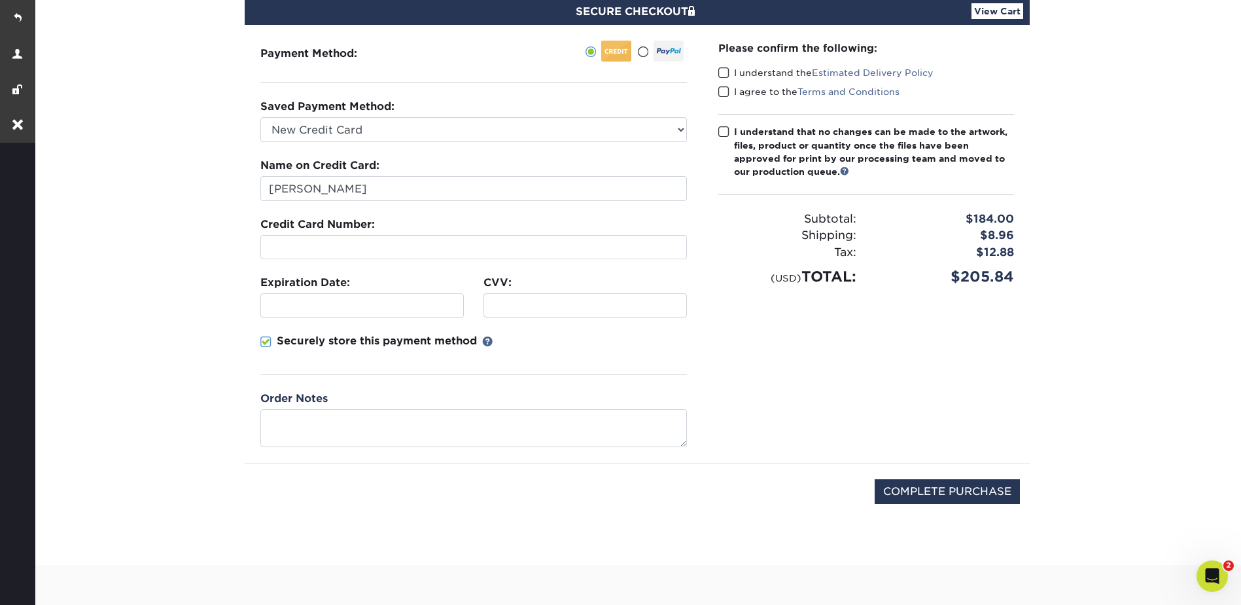
click at [379, 240] on div at bounding box center [473, 247] width 427 height 24
click at [279, 294] on div at bounding box center [362, 305] width 204 height 24
click at [266, 342] on span at bounding box center [265, 342] width 11 height 12
click at [0, 0] on input "Securely store this payment method" at bounding box center [0, 0] width 0 height 0
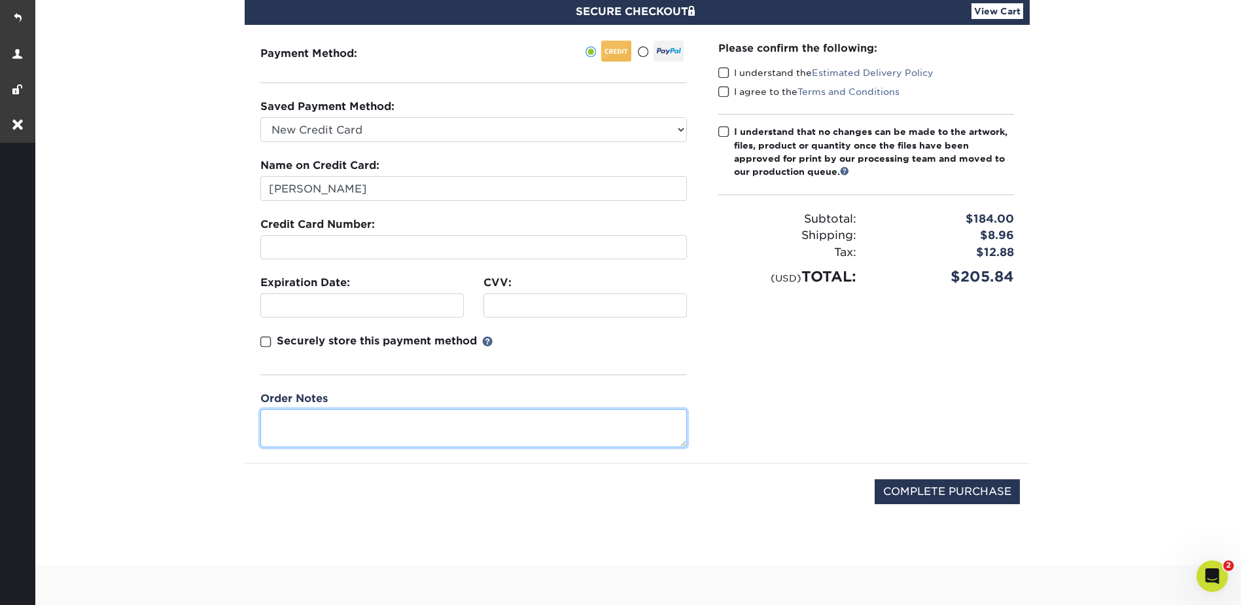
click at [326, 414] on textarea at bounding box center [473, 427] width 427 height 37
type textarea "Placed reorder on phone with Jenny"
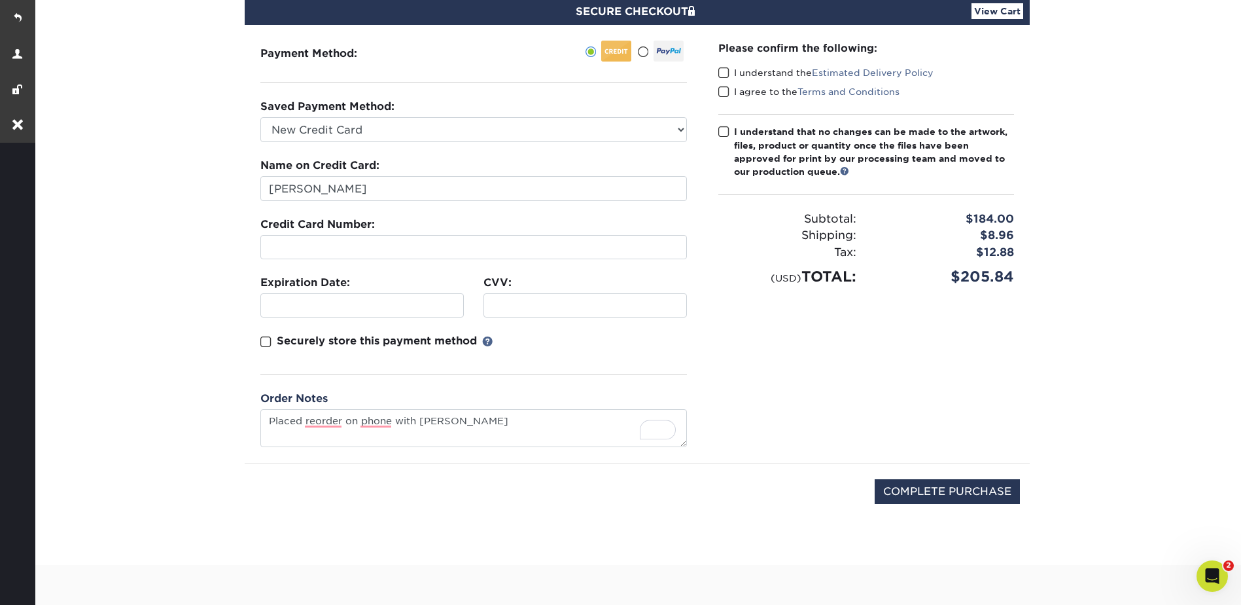
click at [724, 70] on span at bounding box center [723, 73] width 11 height 12
click at [0, 0] on input "I understand the Estimated Delivery Policy" at bounding box center [0, 0] width 0 height 0
click at [726, 90] on span at bounding box center [723, 92] width 11 height 12
click at [0, 0] on input "I agree to the Terms and Conditions" at bounding box center [0, 0] width 0 height 0
click at [721, 130] on span at bounding box center [723, 132] width 11 height 12
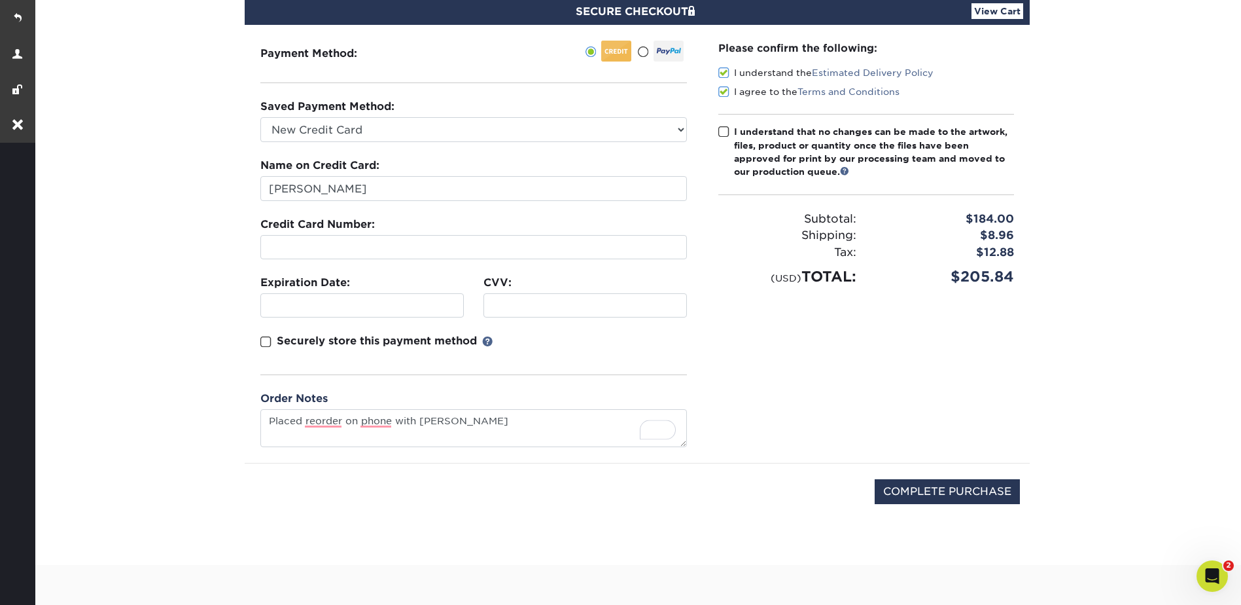
click at [0, 0] on input "I understand that no changes can be made to the artwork, files, product or quan…" at bounding box center [0, 0] width 0 height 0
click at [957, 493] on input "COMPLETE PURCHASE" at bounding box center [947, 491] width 145 height 25
type input "PROCESSING, PLEASE WAIT..."
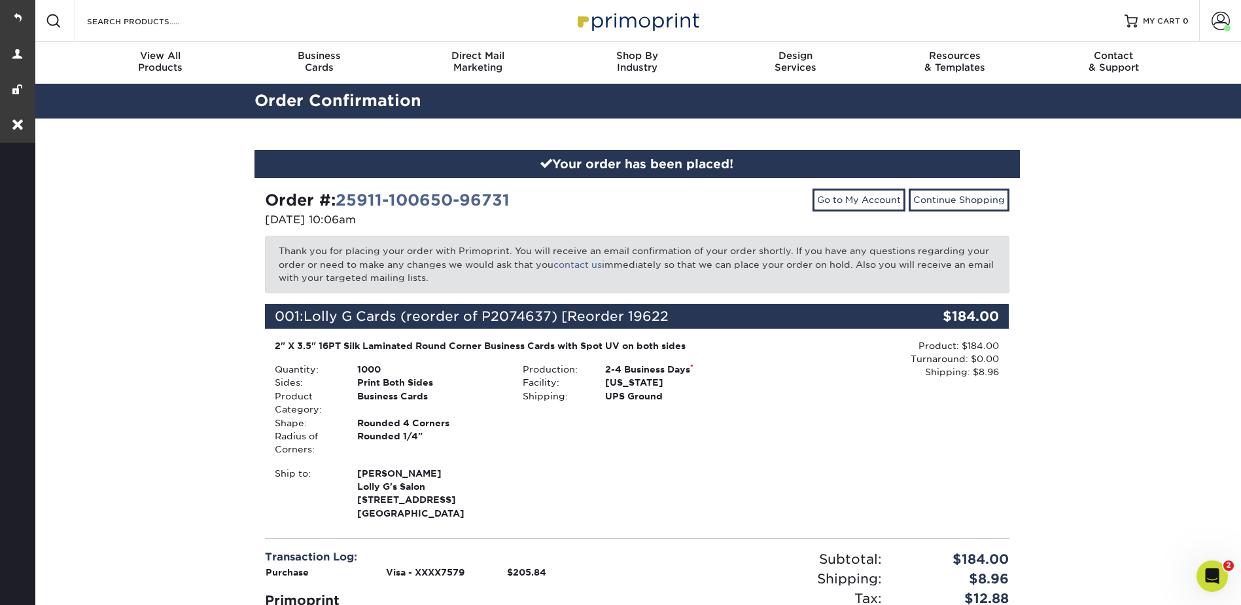
click at [1137, 252] on div "Your order has been placed! Order #: 25911-100650-96731 [DATE] 10:06am Go to My…" at bounding box center [637, 440] width 1209 height 645
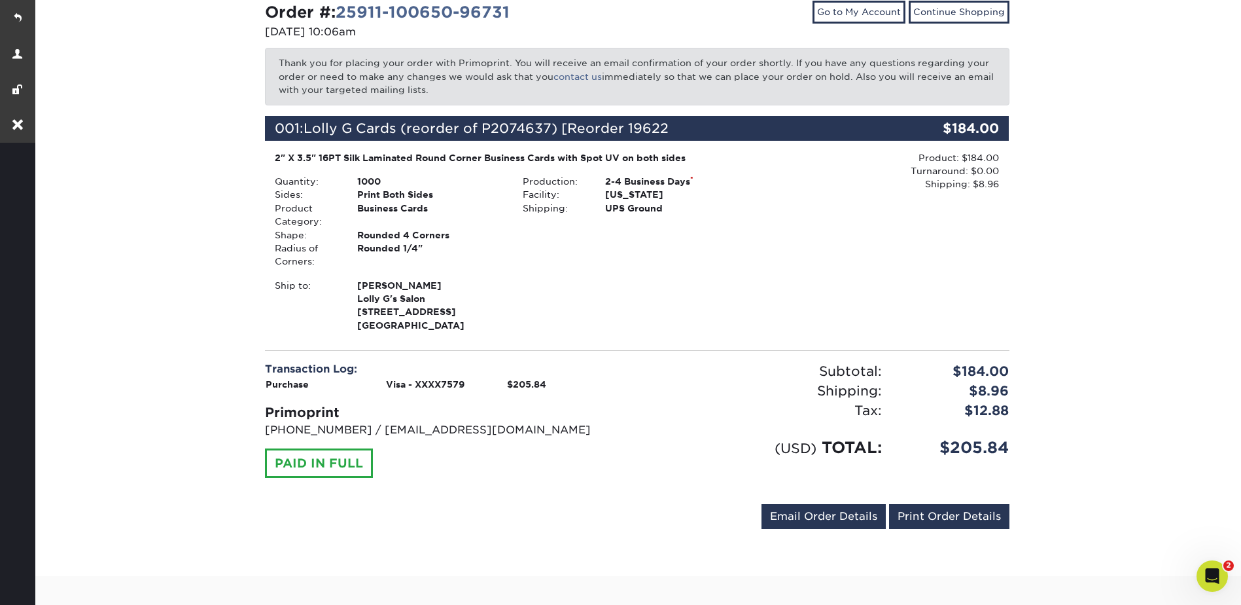
scroll to position [327, 0]
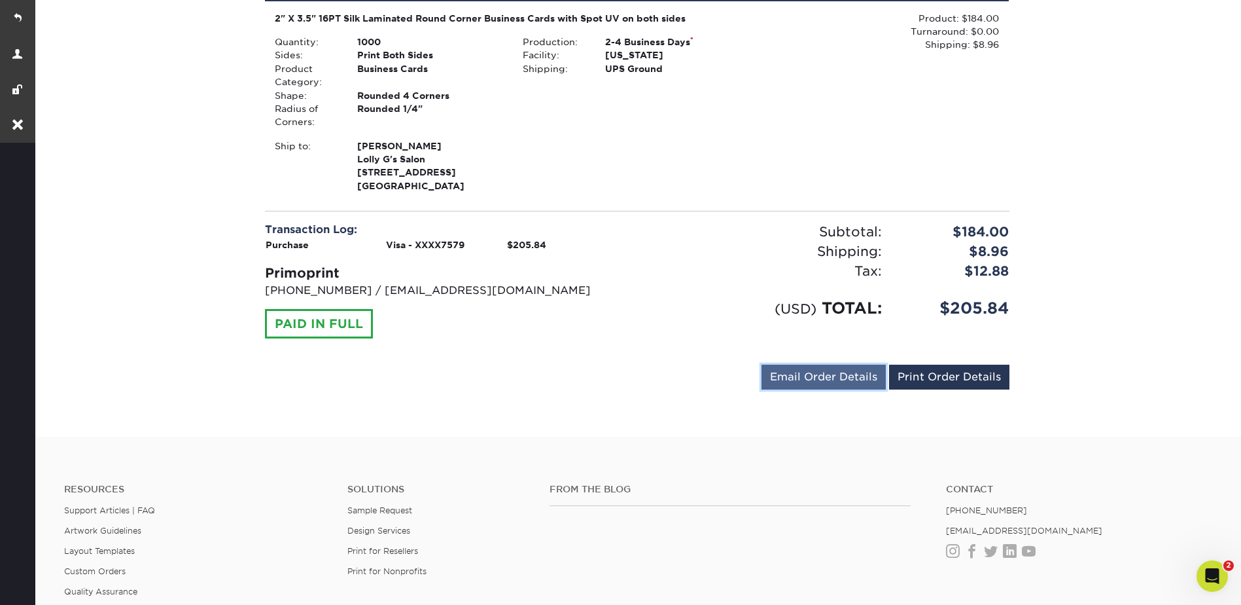
click at [805, 387] on link "Email Order Details" at bounding box center [824, 376] width 124 height 25
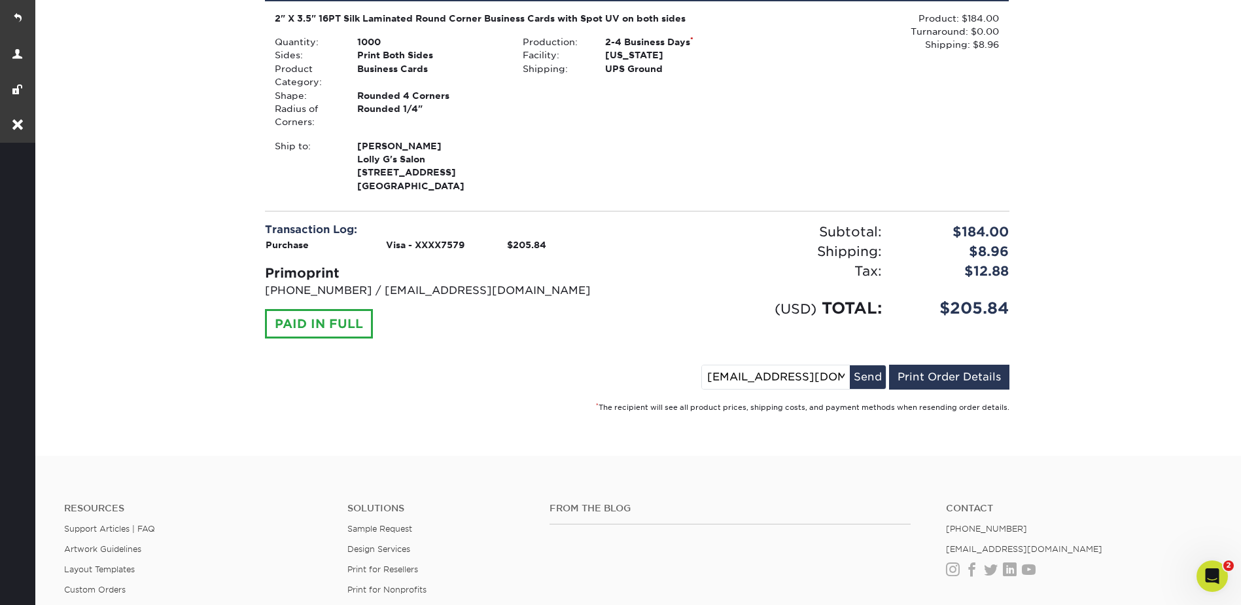
drag, startPoint x: 838, startPoint y: 376, endPoint x: 701, endPoint y: 376, distance: 136.1
click at [701, 376] on div "[EMAIL_ADDRESS][DOMAIN_NAME] Send Email Order Details Print Order Details" at bounding box center [637, 379] width 745 height 30
click at [760, 368] on input at bounding box center [776, 377] width 148 height 24
paste input "[EMAIL_ADDRESS][DOMAIN_NAME]"
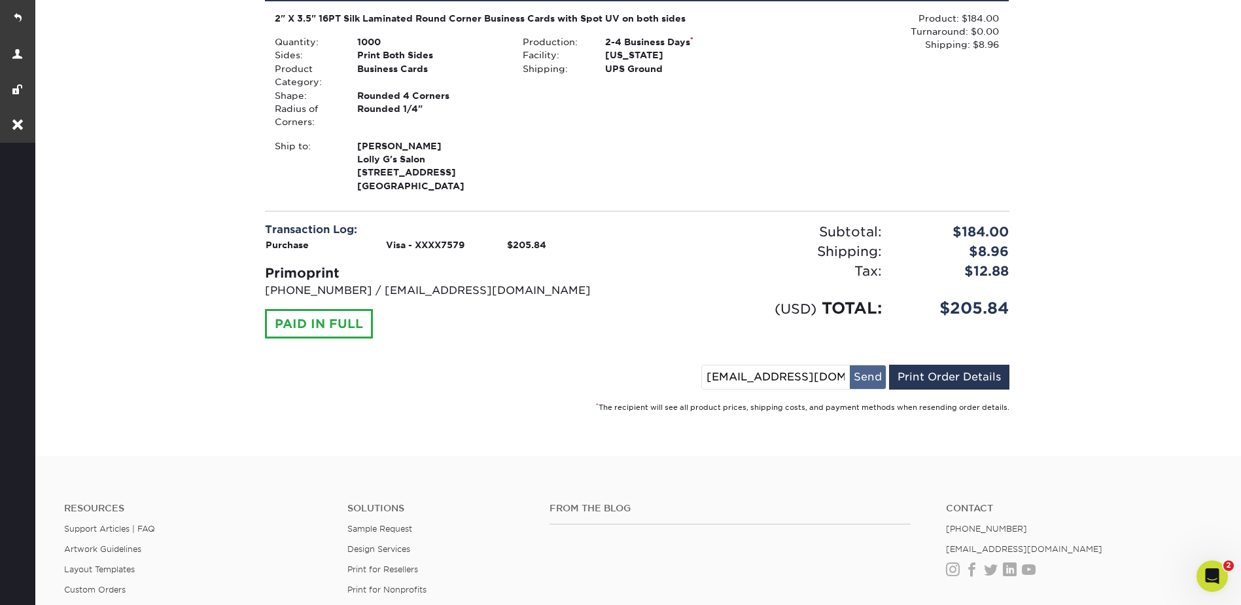
type input "[EMAIL_ADDRESS][DOMAIN_NAME]"
click at [864, 374] on button "Send" at bounding box center [868, 377] width 36 height 24
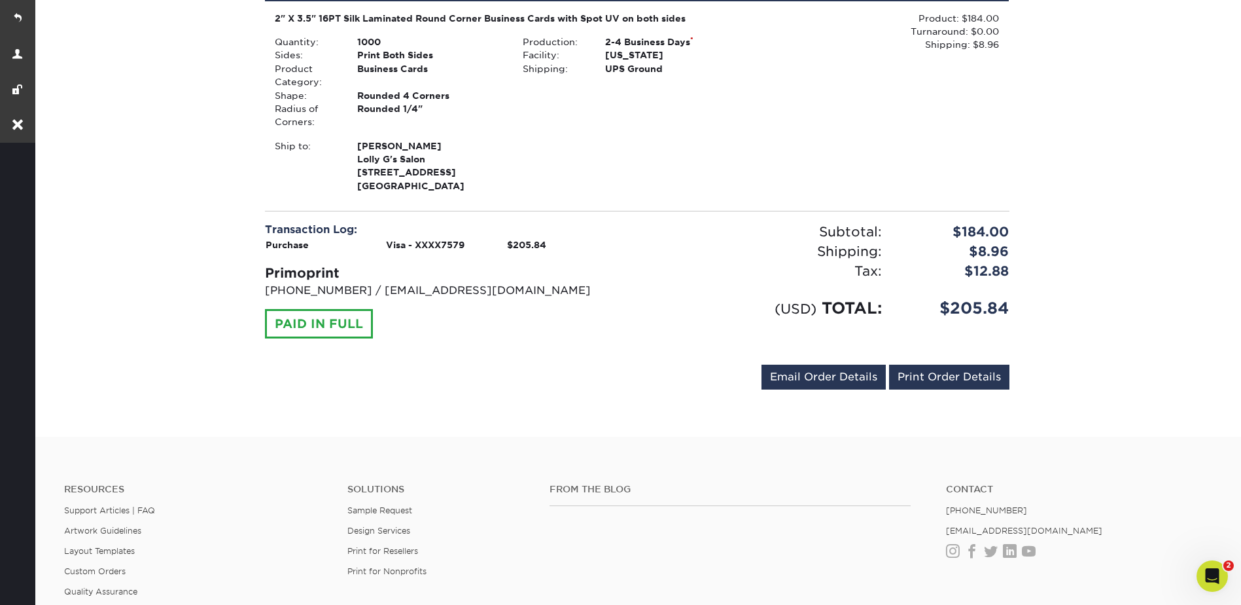
scroll to position [0, 0]
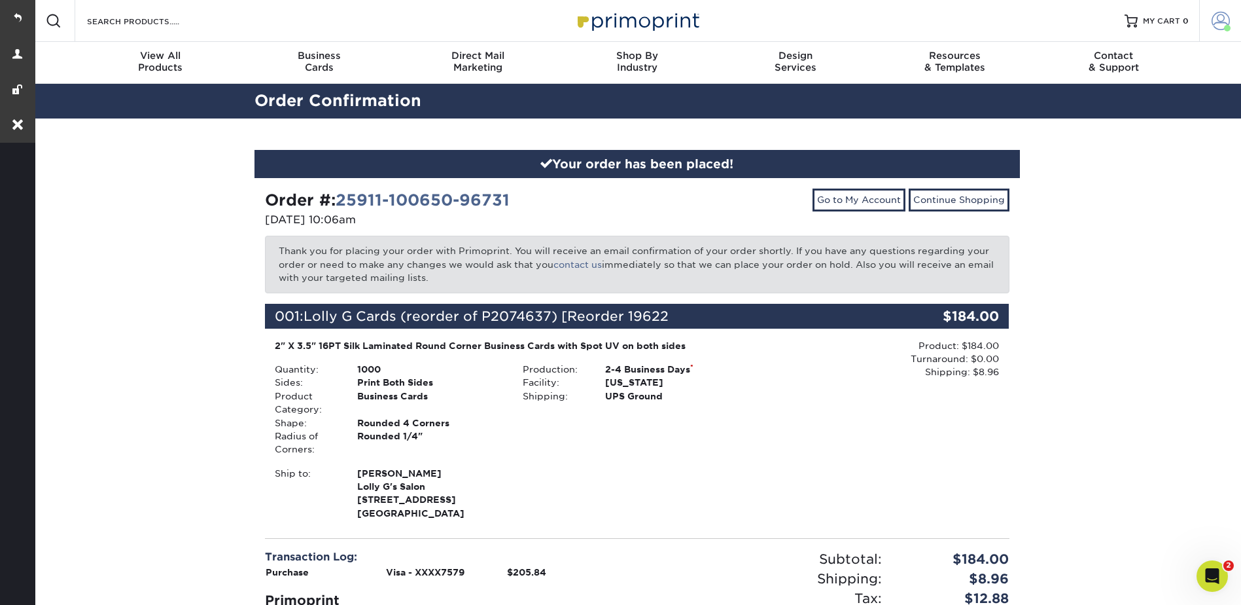
click at [1218, 13] on span at bounding box center [1221, 21] width 18 height 18
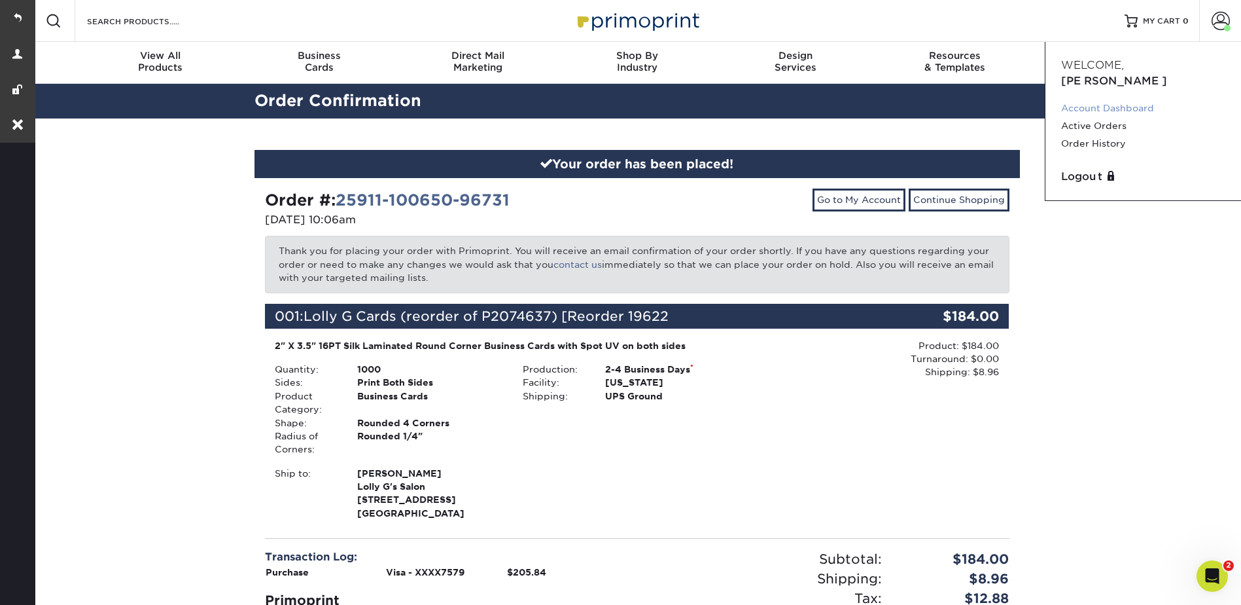
click at [1113, 99] on link "Account Dashboard" at bounding box center [1143, 108] width 164 height 18
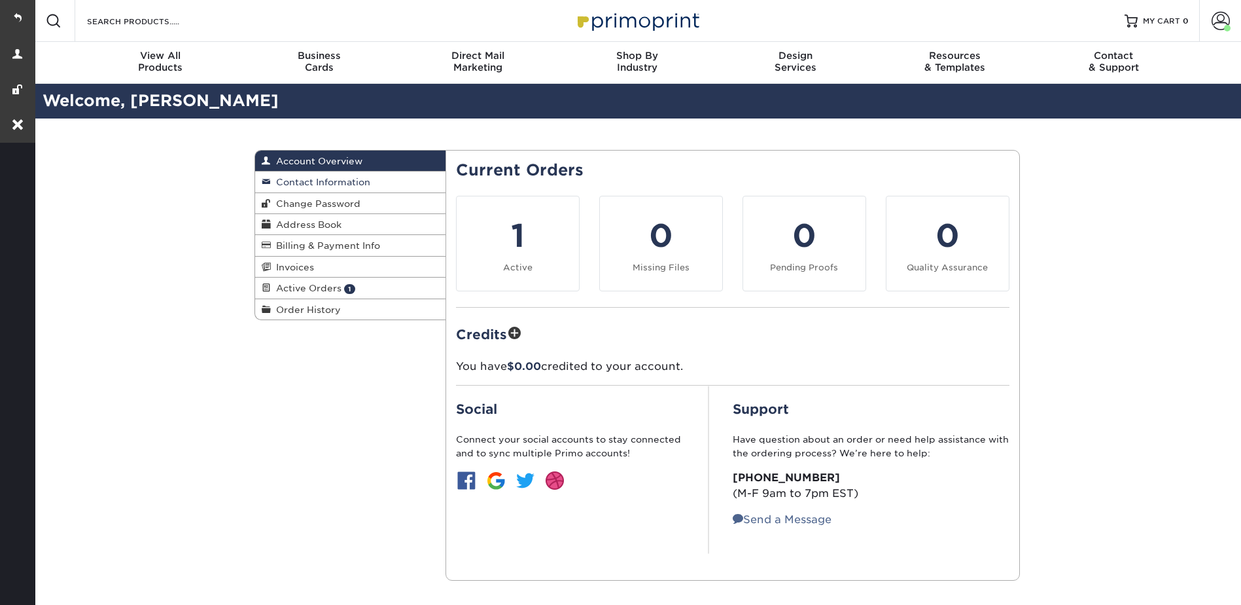
click at [339, 182] on span "Contact Information" at bounding box center [320, 182] width 99 height 10
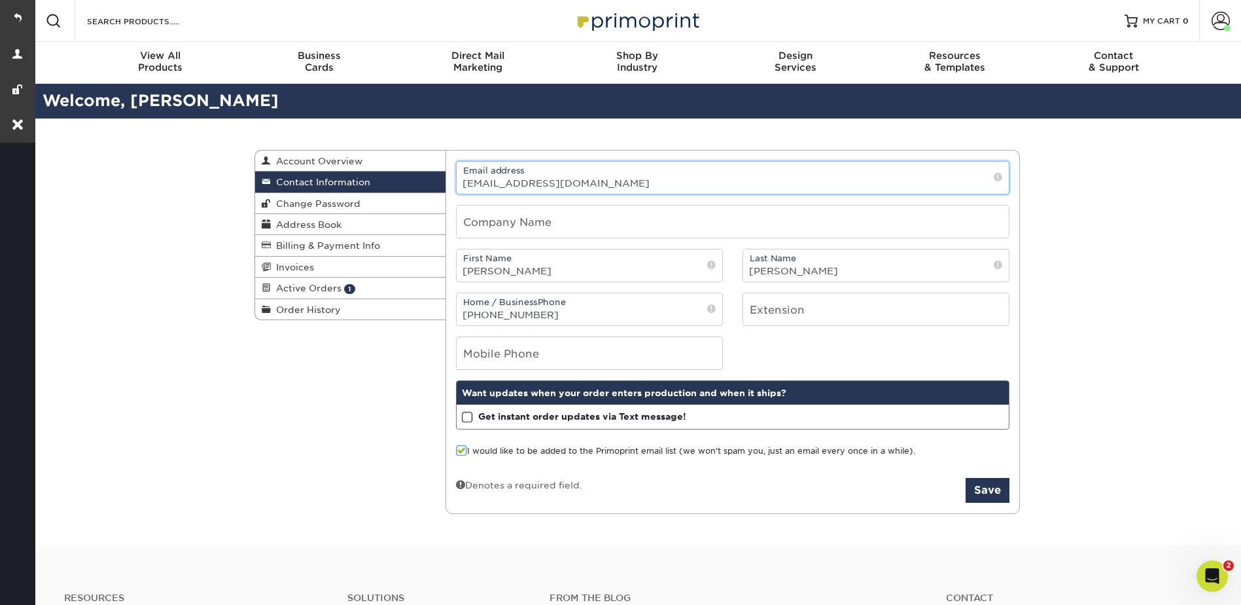
drag, startPoint x: 568, startPoint y: 183, endPoint x: 478, endPoint y: 179, distance: 90.4
click at [459, 184] on input "[EMAIL_ADDRESS][DOMAIN_NAME]" at bounding box center [733, 178] width 552 height 32
paste input "[EMAIL_ADDRESS][DOMAIN_NAME]"
type input "[EMAIL_ADDRESS][DOMAIN_NAME]"
click at [631, 151] on div "Current Orders 1 Active 0 Missing Files" at bounding box center [733, 332] width 575 height 364
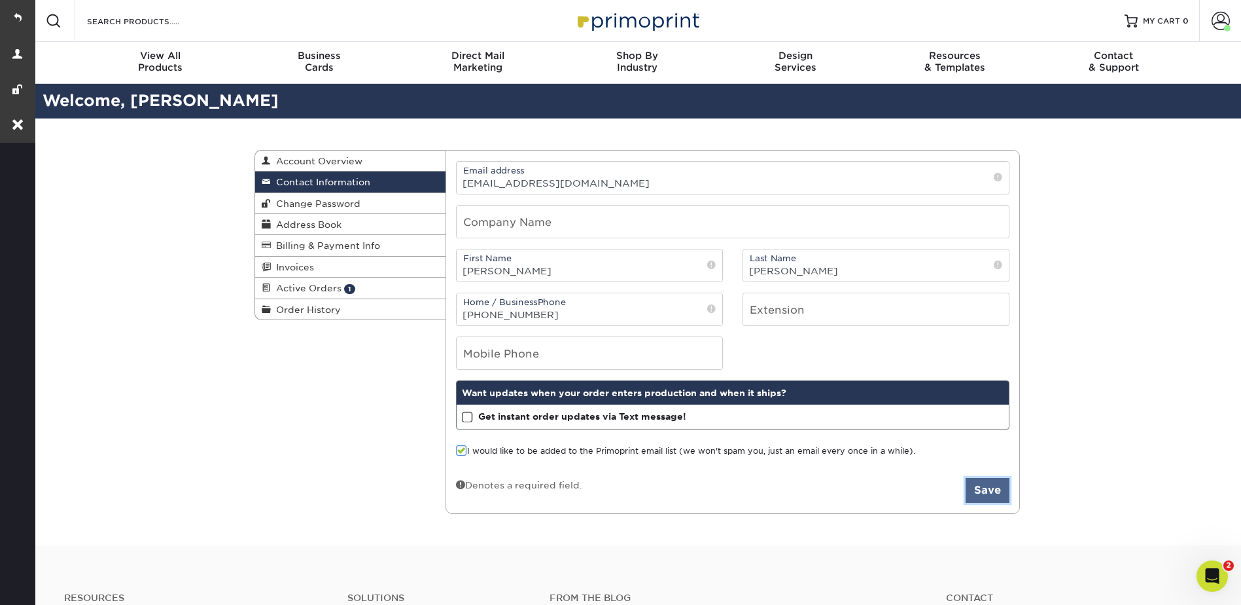
click at [987, 495] on button "Save" at bounding box center [988, 490] width 44 height 25
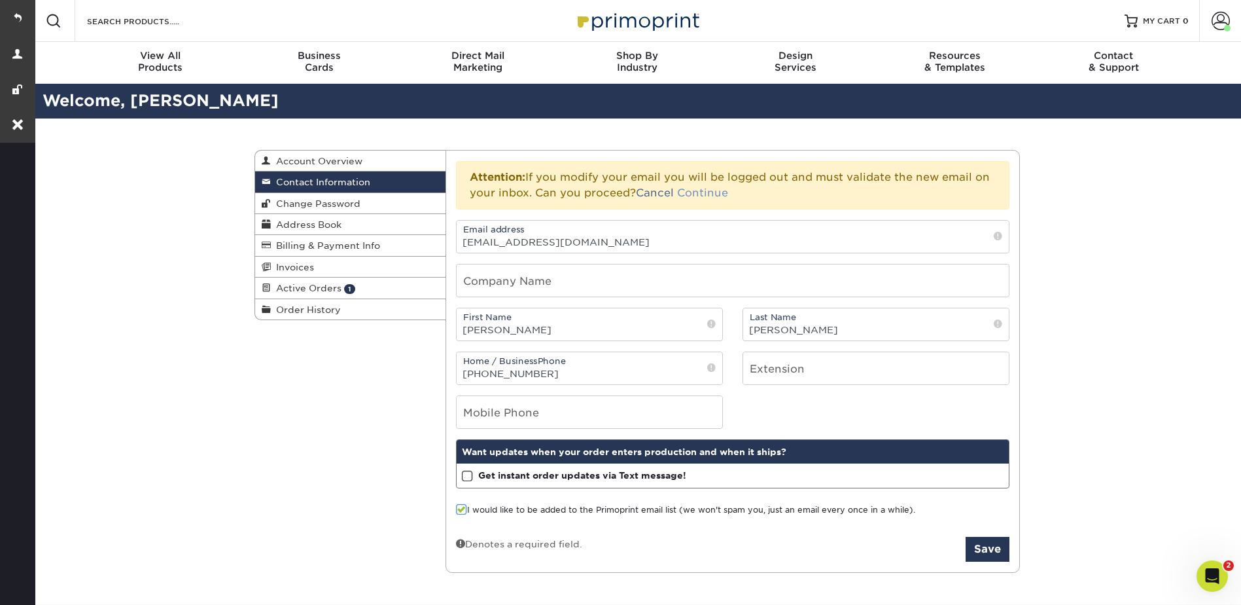
click at [696, 190] on link "Continue" at bounding box center [702, 192] width 51 height 12
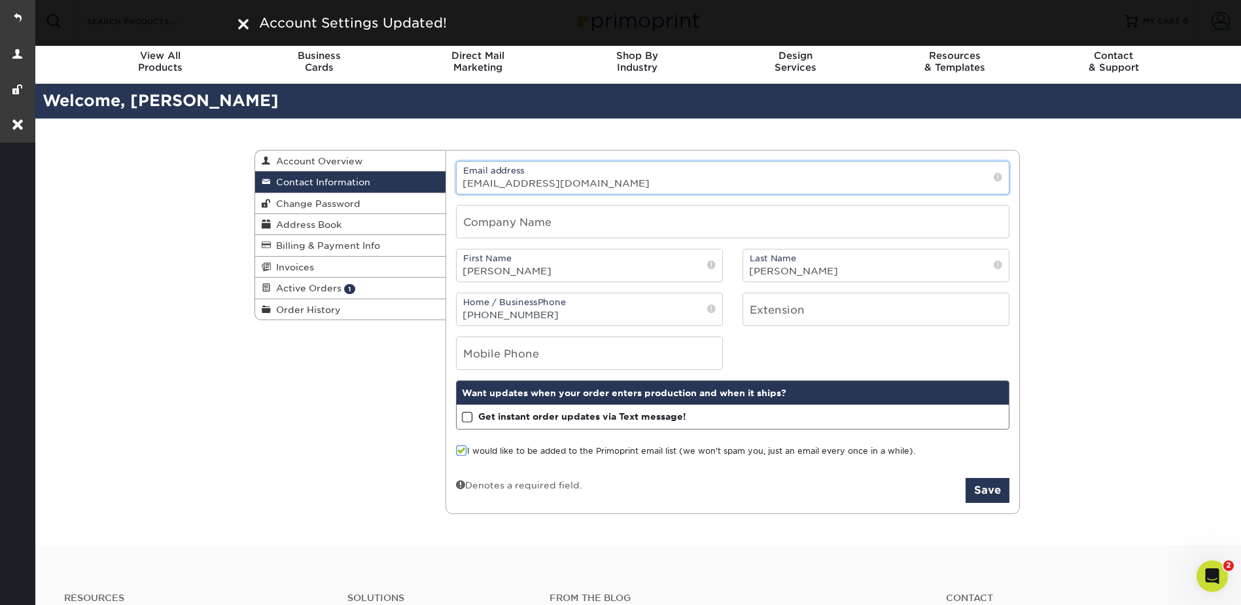
drag, startPoint x: 588, startPoint y: 186, endPoint x: 453, endPoint y: 181, distance: 135.5
click at [453, 181] on div "Email address [EMAIL_ADDRESS][DOMAIN_NAME]" at bounding box center [732, 177] width 573 height 33
